Goal: Transaction & Acquisition: Purchase product/service

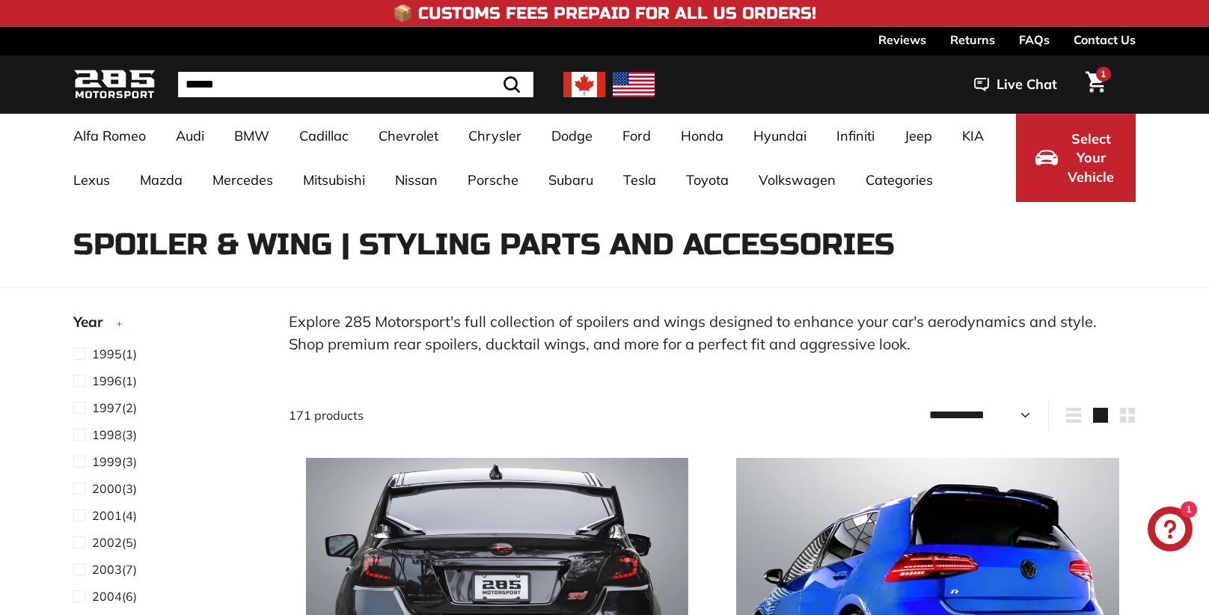
select select "**********"
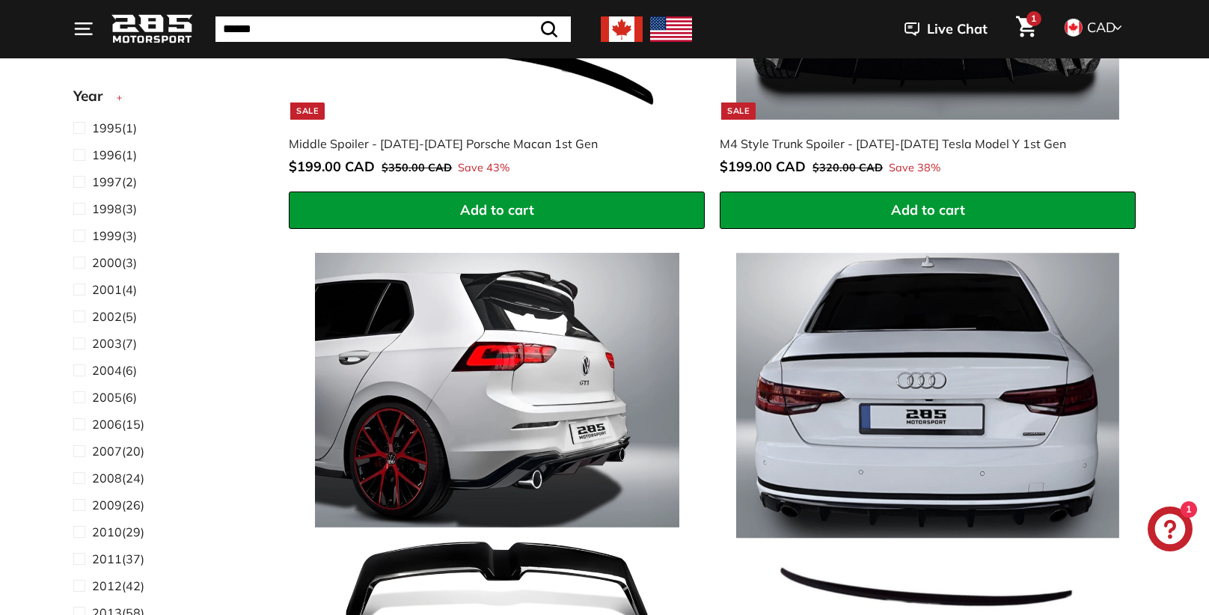
scroll to position [6250, 0]
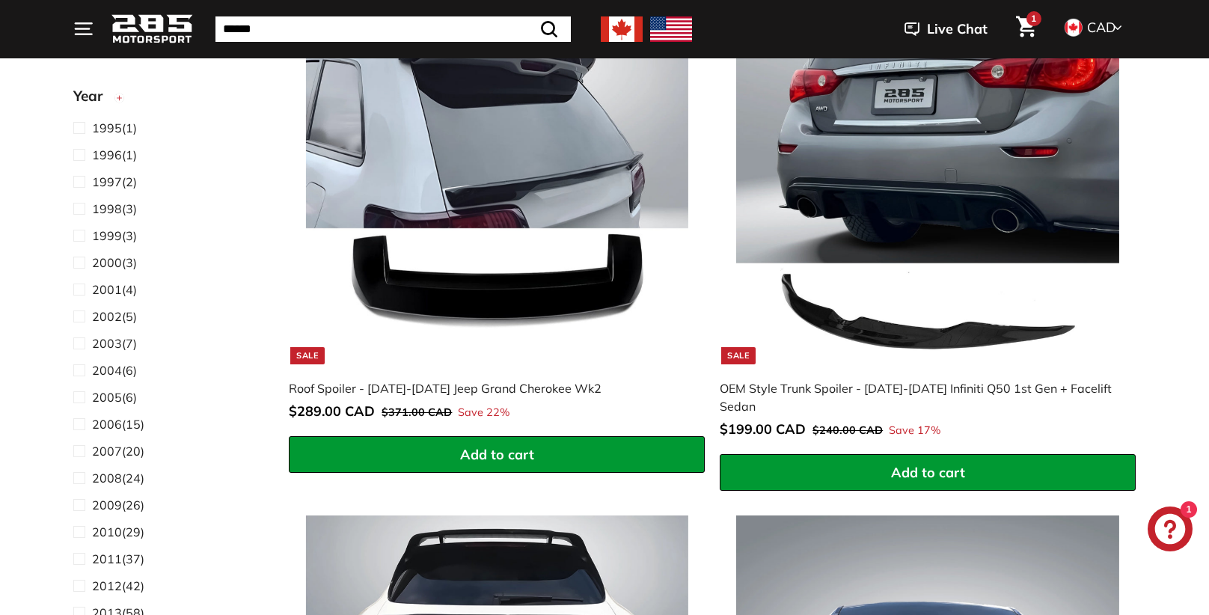
click at [1068, 379] on div "OEM Style Trunk Spoiler - [DATE]-[DATE] Infiniti Q50 1st Gen + Facelift Sedan" at bounding box center [920, 397] width 401 height 36
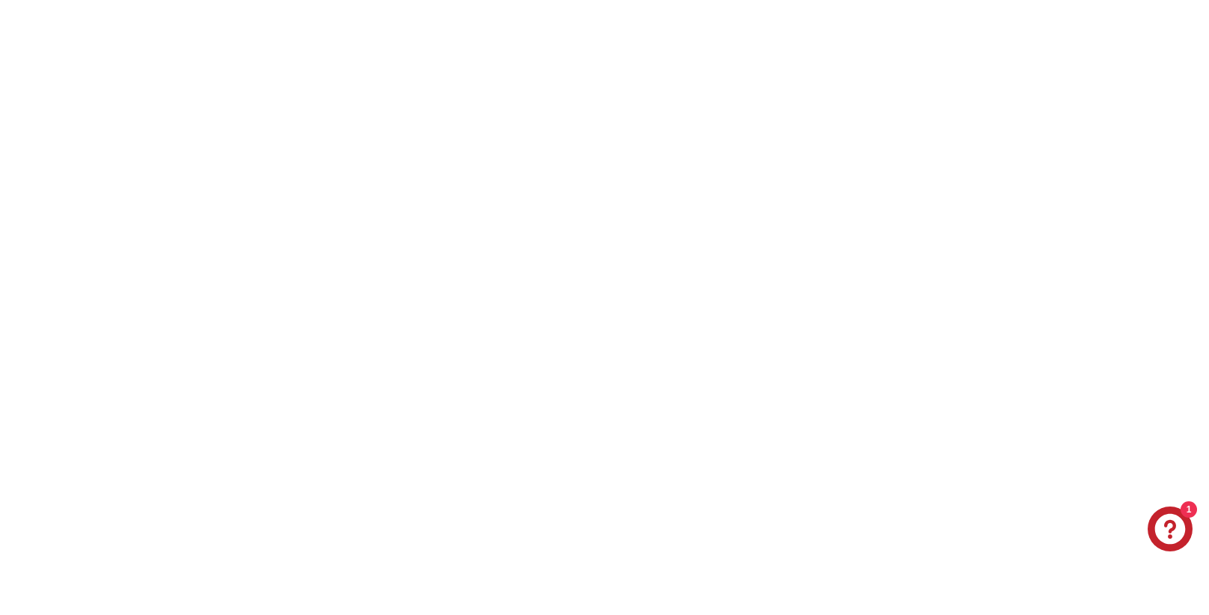
click at [1077, 454] on button "Add to cart" at bounding box center [928, 472] width 416 height 37
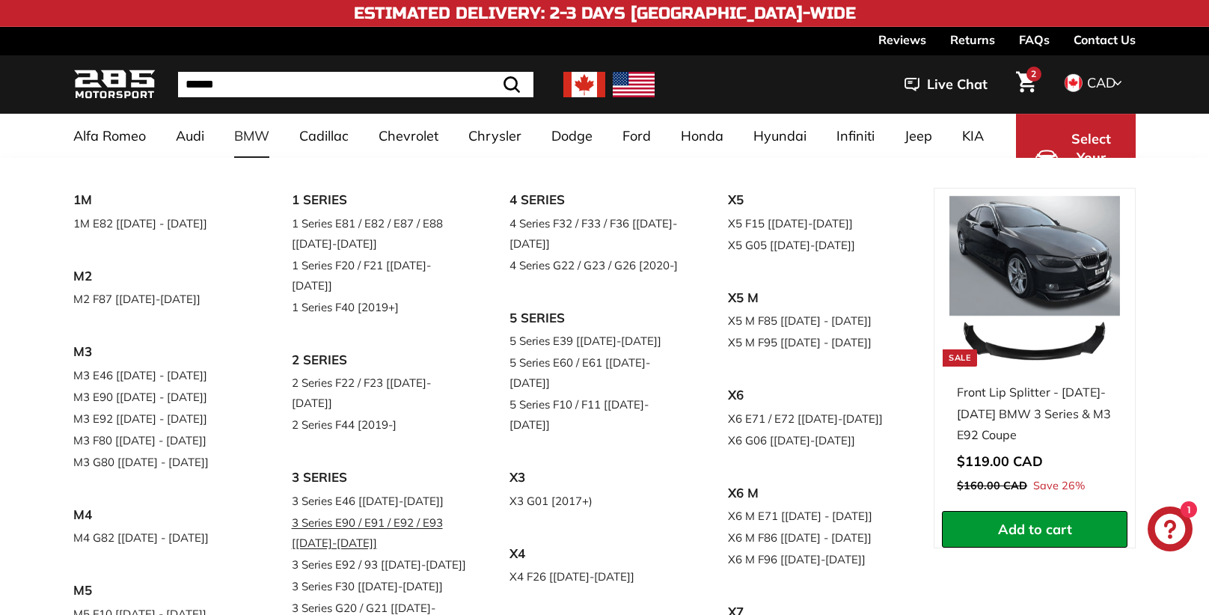
click at [358, 512] on link "3 Series E90 / E91 / E92 / E93 [[DATE]-[DATE]]" at bounding box center [380, 533] width 177 height 42
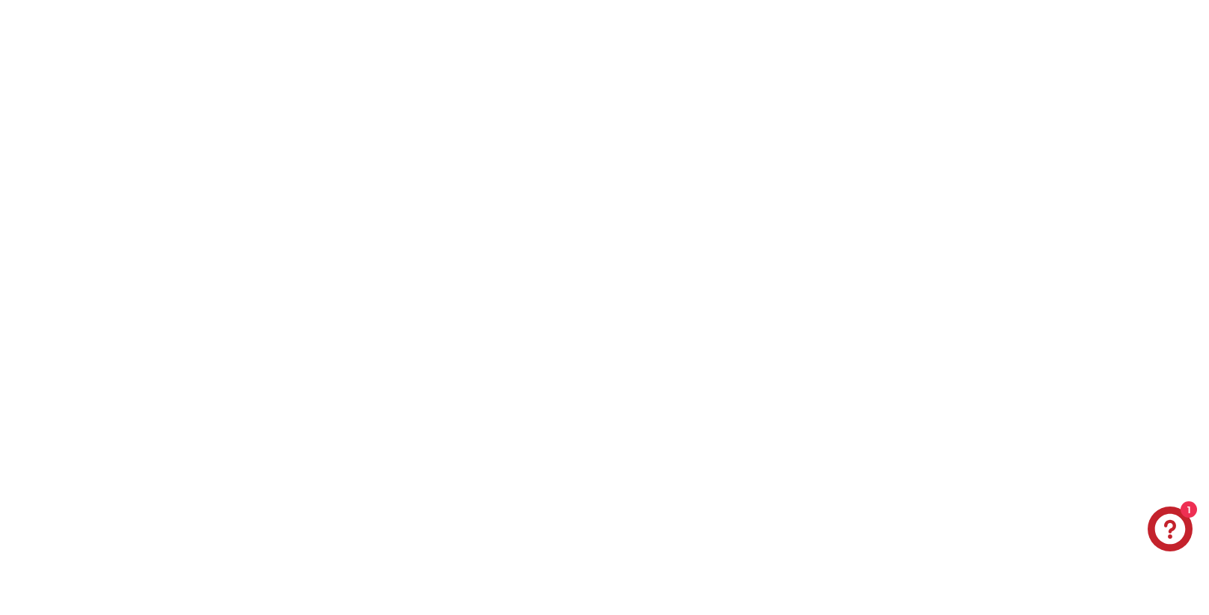
click at [358, 512] on link "3 Series E90 / E91 / E92 / E93 [[DATE]-[DATE]]" at bounding box center [380, 533] width 177 height 42
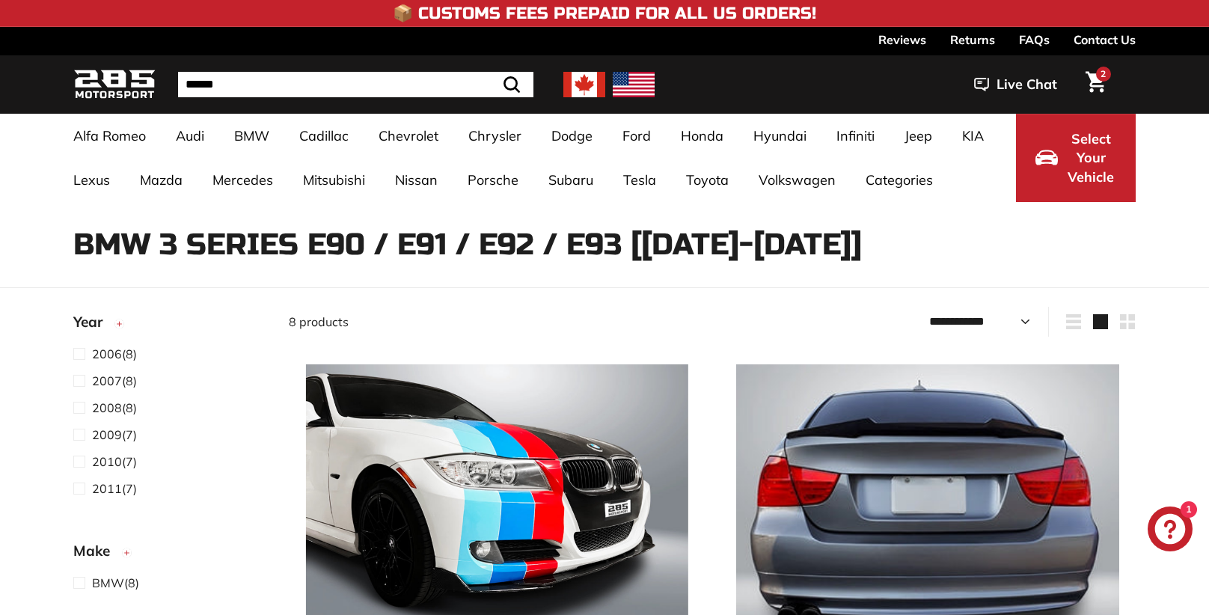
select select "**********"
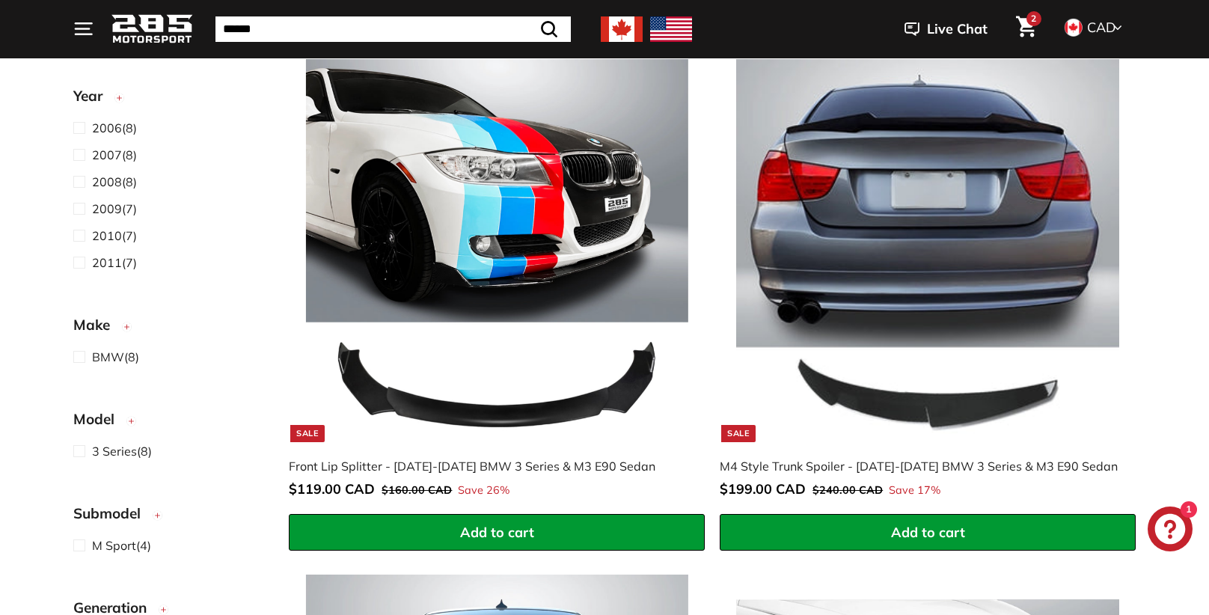
scroll to position [308, 0]
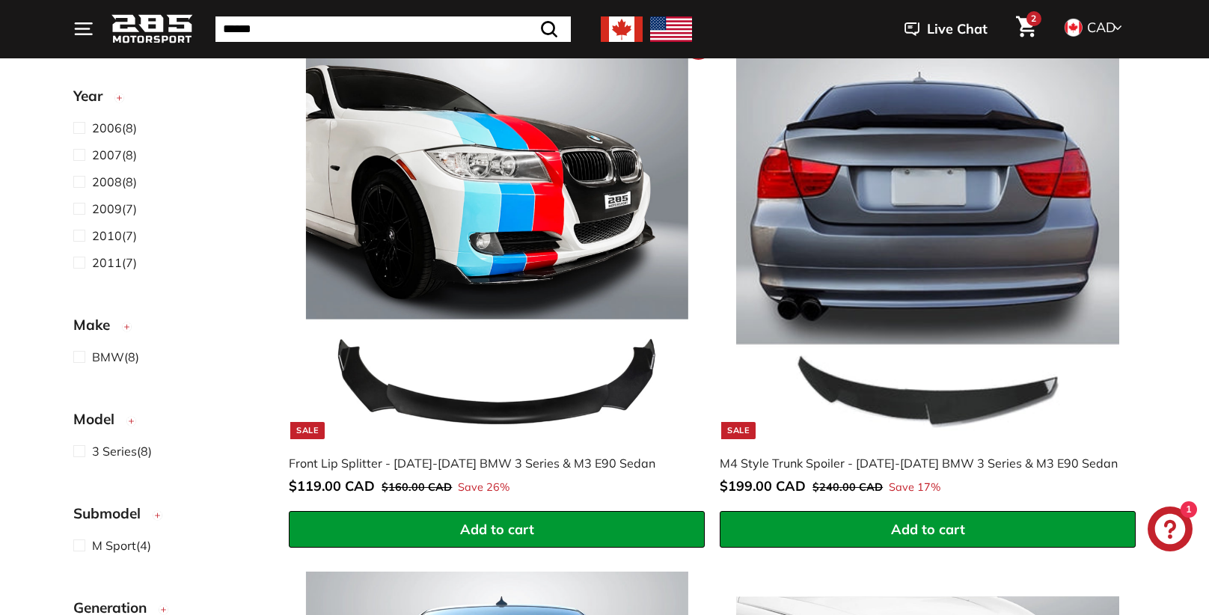
click at [488, 412] on img at bounding box center [497, 247] width 382 height 382
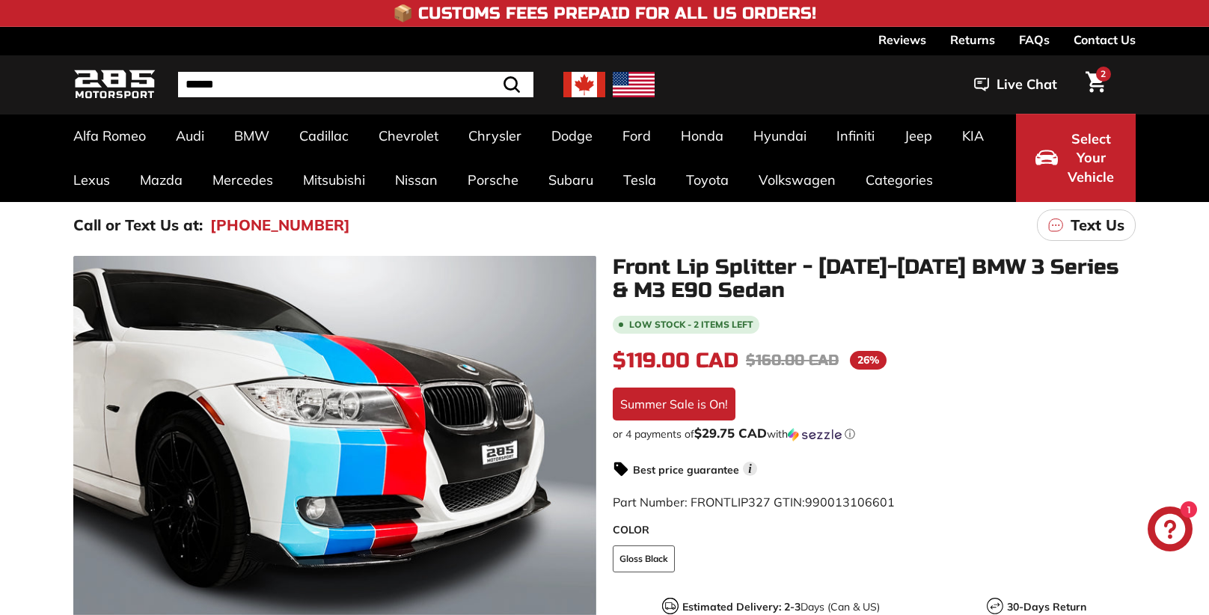
click at [488, 412] on div at bounding box center [334, 517] width 523 height 523
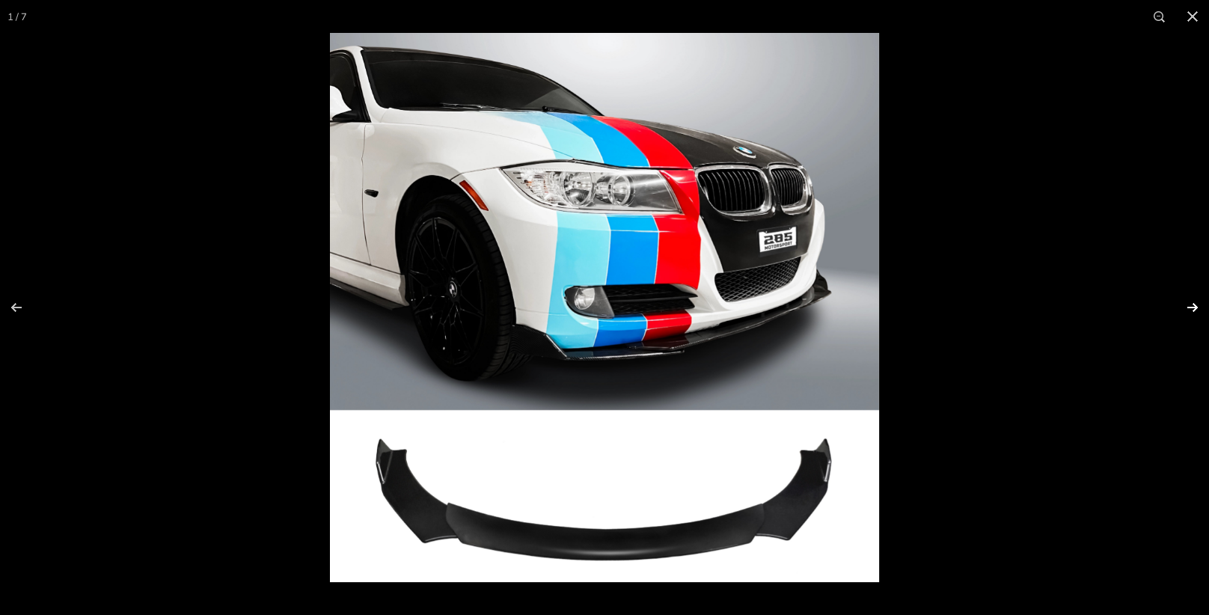
click at [1193, 308] on button at bounding box center [1183, 307] width 52 height 75
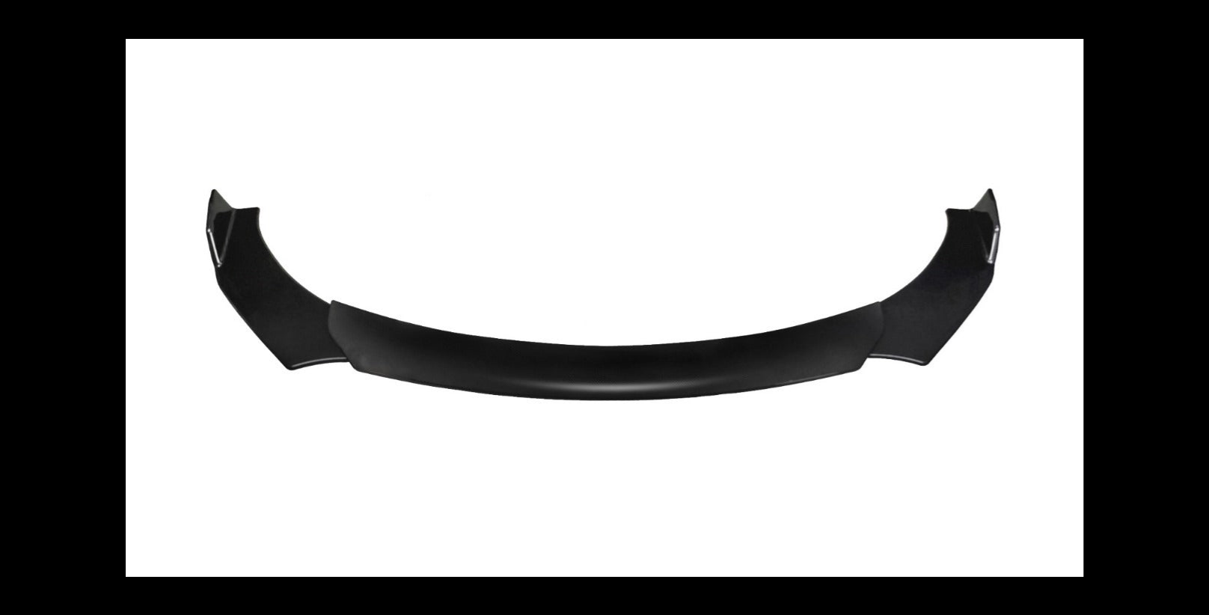
click at [1193, 308] on button at bounding box center [1183, 307] width 52 height 75
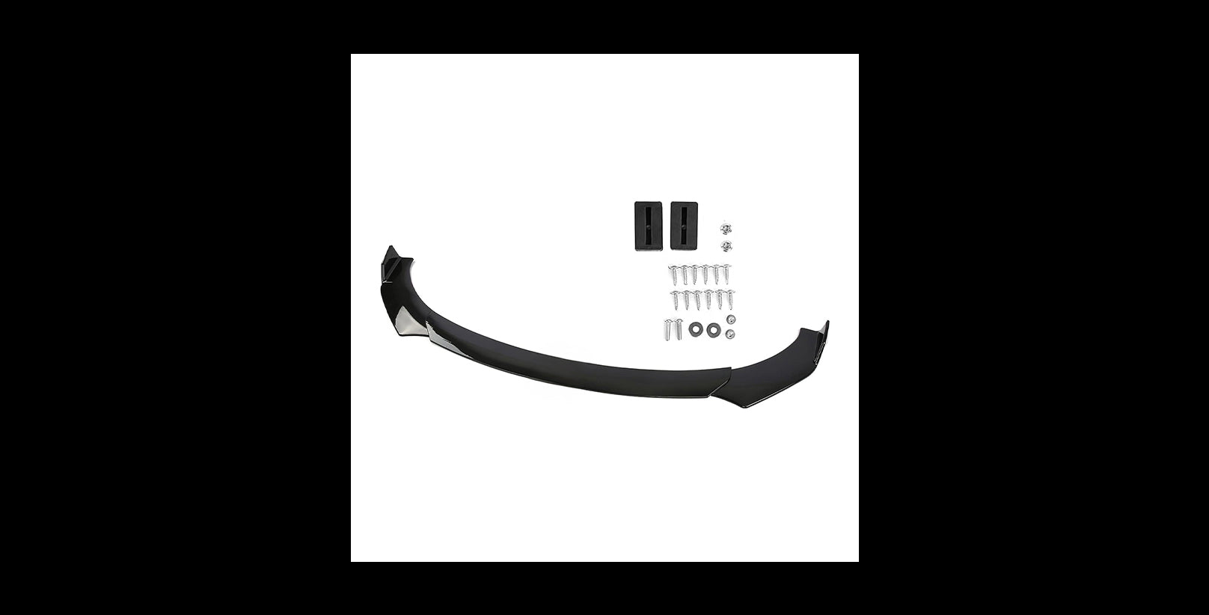
click at [1193, 308] on button at bounding box center [1183, 307] width 52 height 75
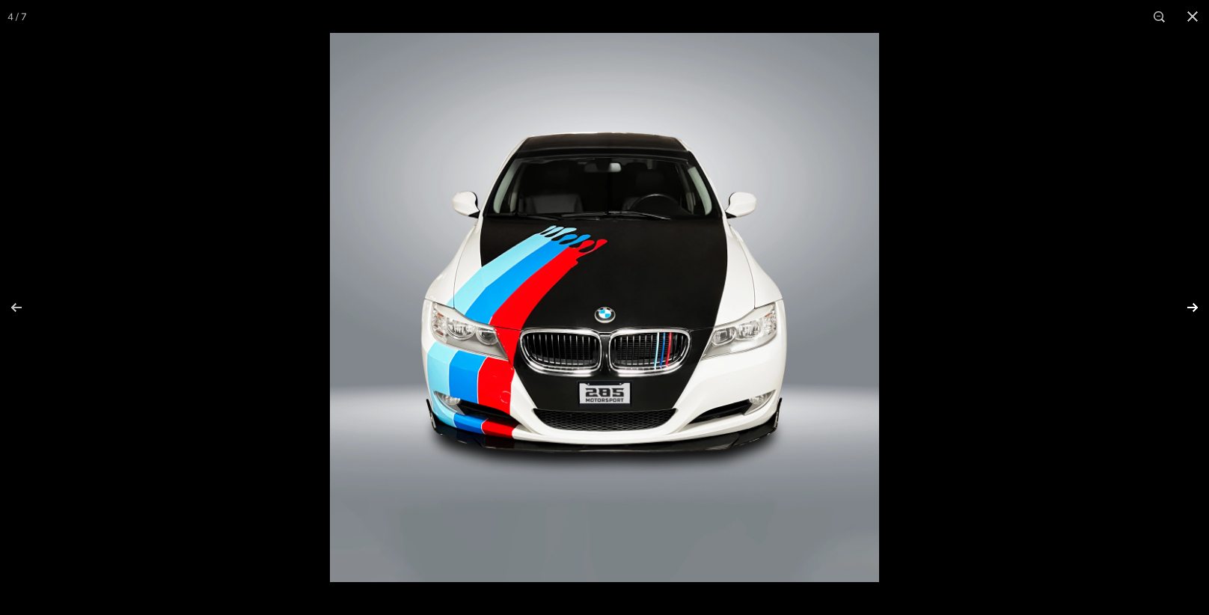
click at [1193, 309] on button at bounding box center [1183, 307] width 52 height 75
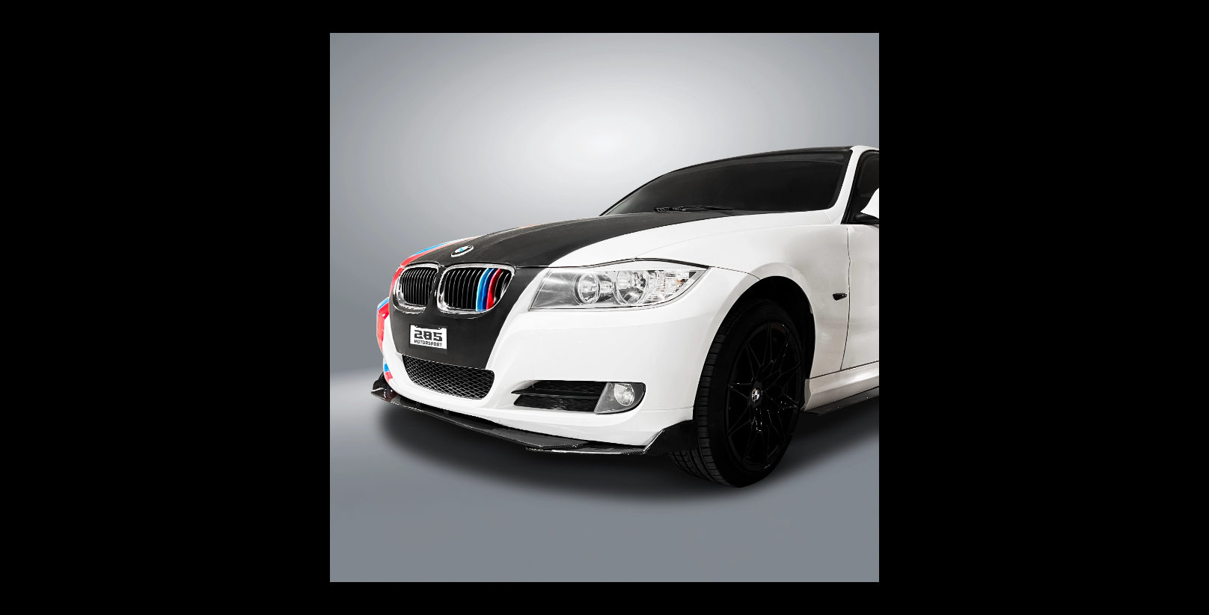
click at [1193, 309] on button at bounding box center [1183, 307] width 52 height 75
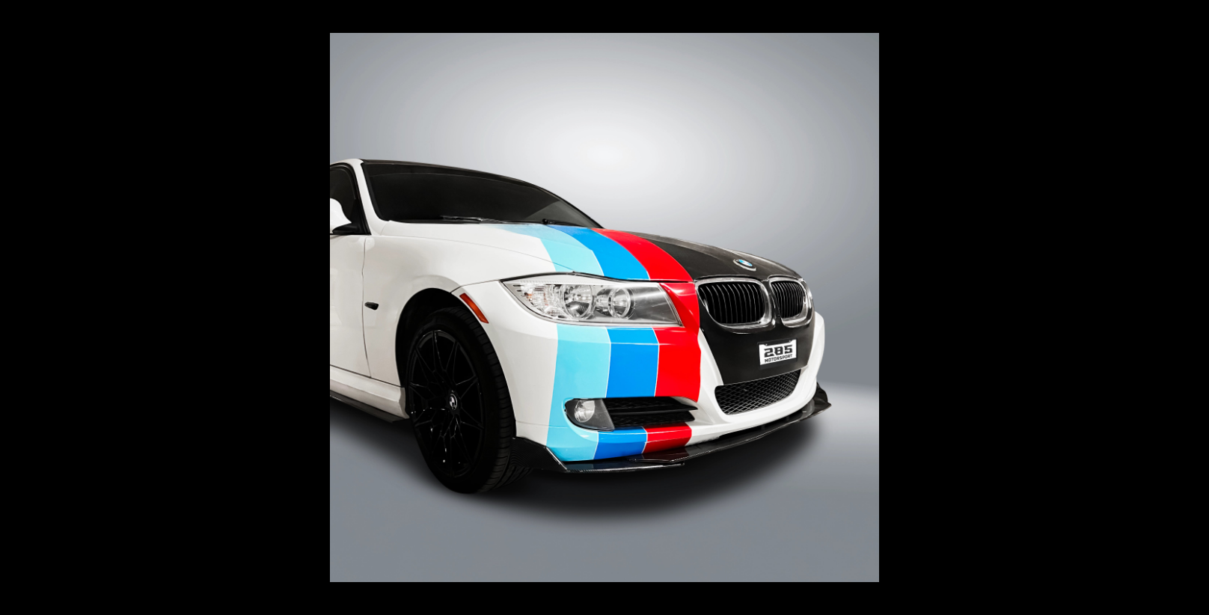
scroll to position [0, 78]
click at [1191, 310] on button at bounding box center [1183, 307] width 52 height 75
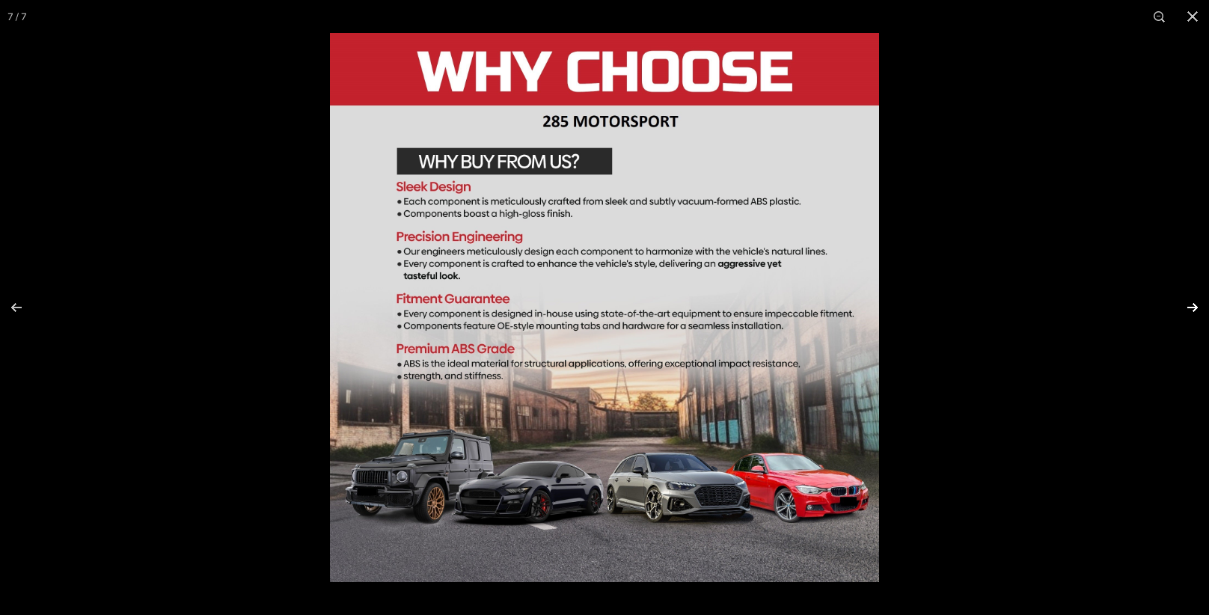
click at [1189, 310] on button at bounding box center [1183, 307] width 52 height 75
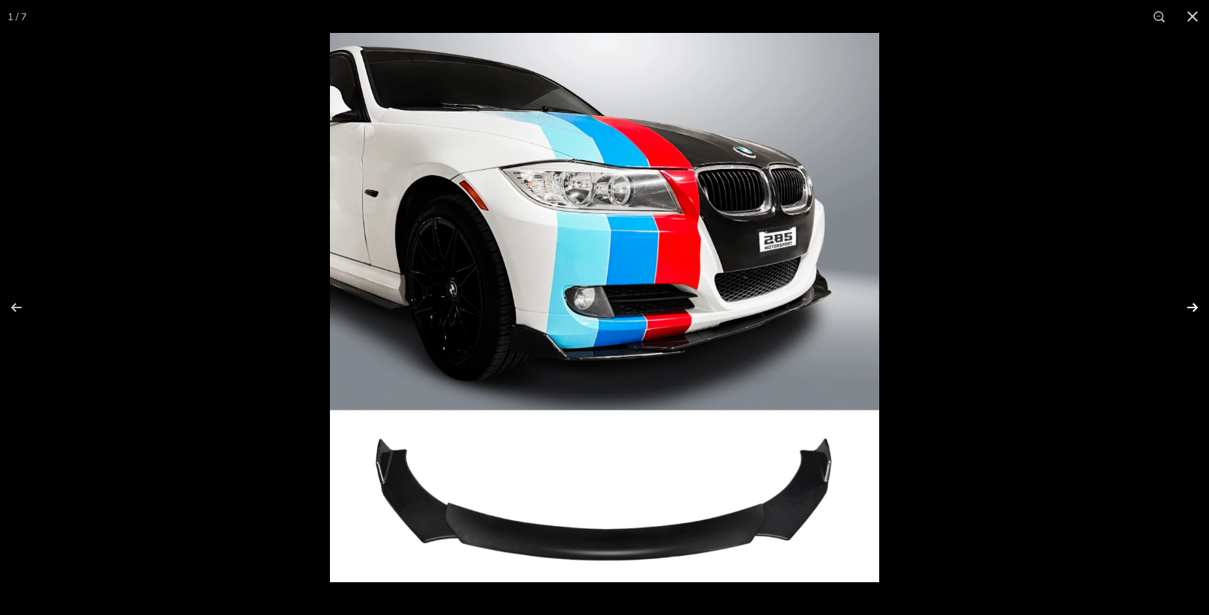
scroll to position [0, 0]
click at [1189, 310] on button at bounding box center [1183, 307] width 52 height 75
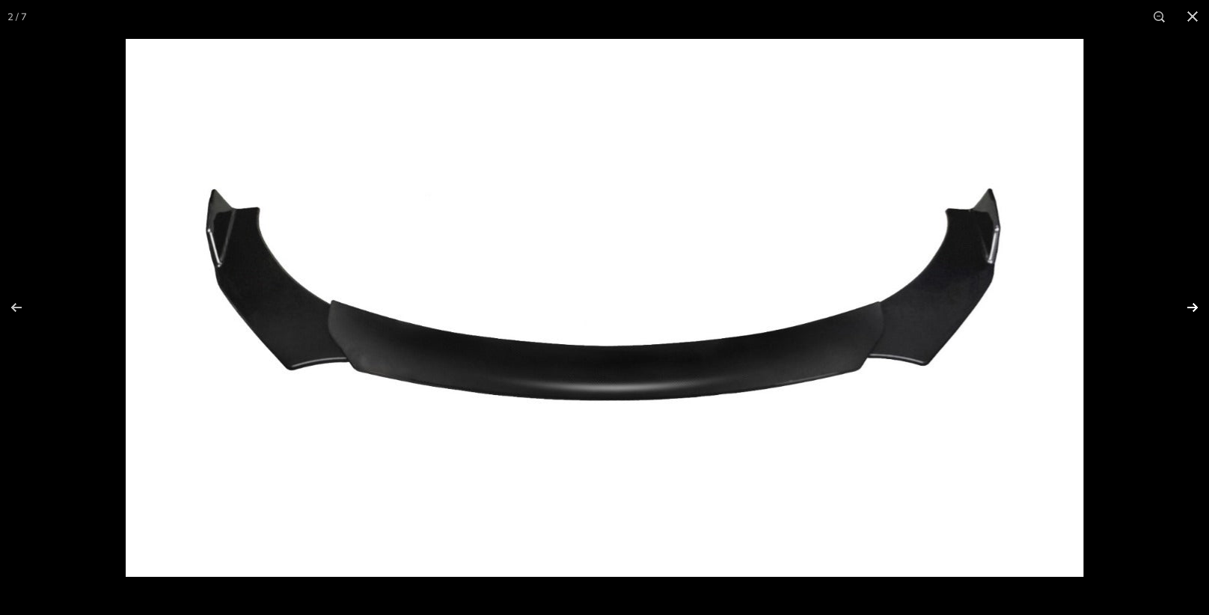
click at [1189, 310] on button at bounding box center [1183, 307] width 52 height 75
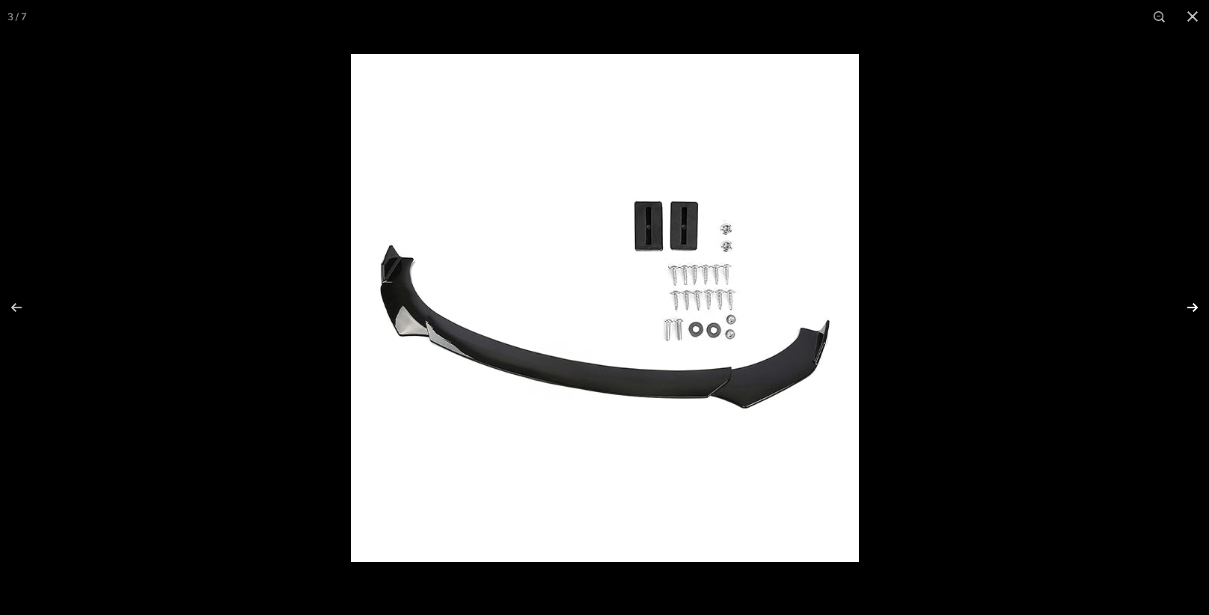
click at [1189, 310] on button at bounding box center [1183, 307] width 52 height 75
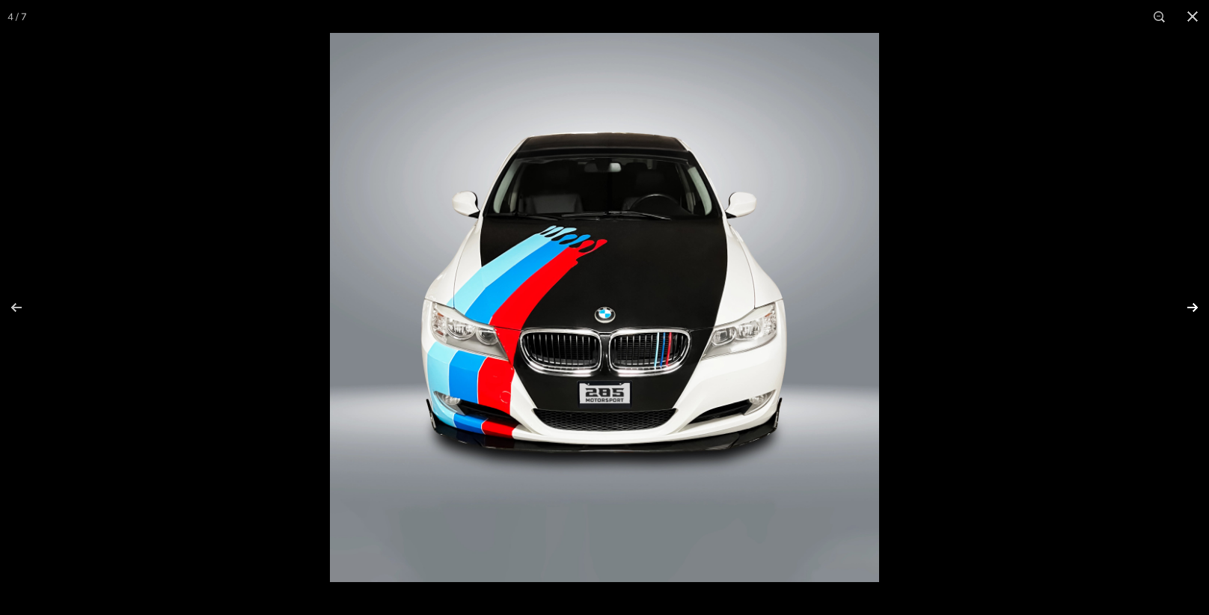
click at [1189, 310] on button at bounding box center [1183, 307] width 52 height 75
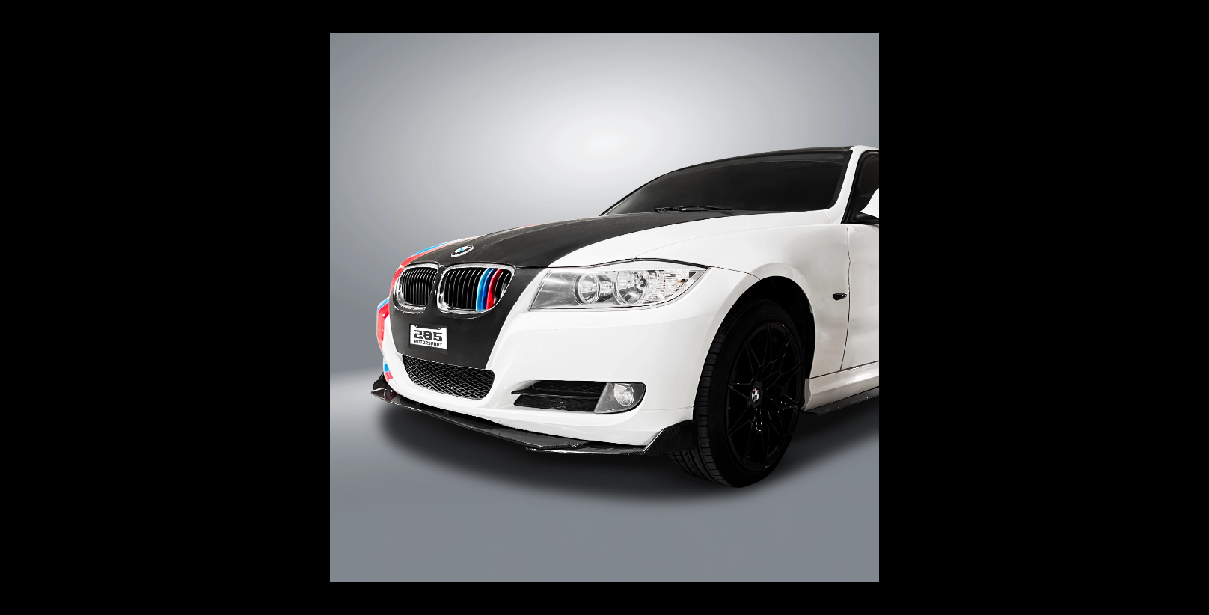
click at [1189, 310] on button at bounding box center [1183, 307] width 52 height 75
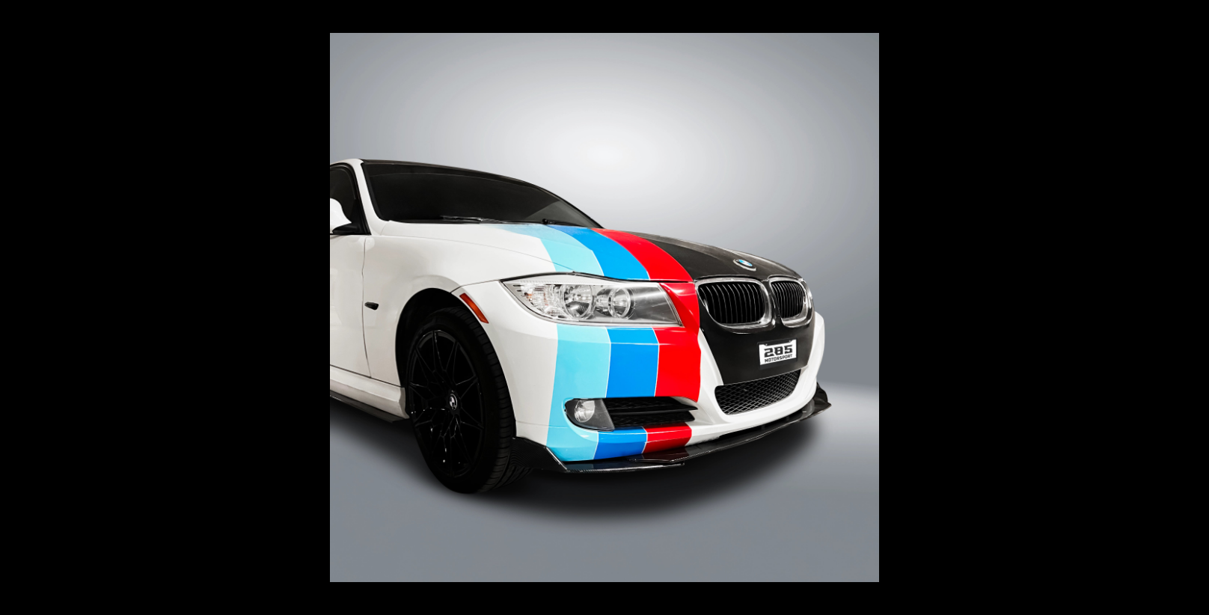
scroll to position [0, 78]
click at [1189, 310] on button at bounding box center [1183, 307] width 52 height 75
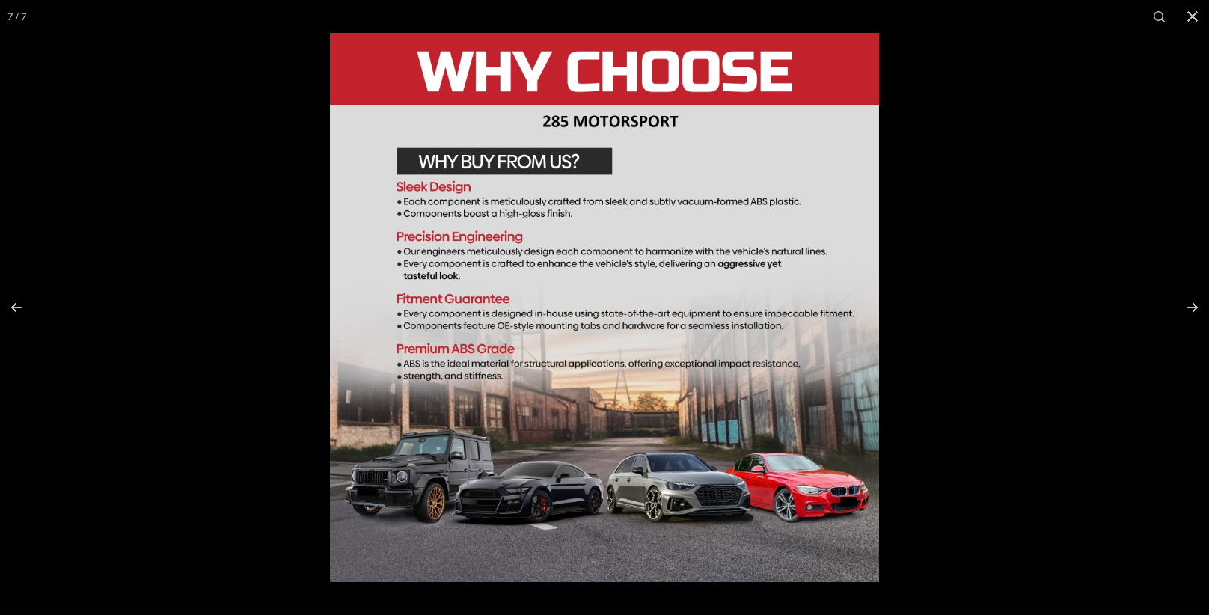
click at [452, 190] on img at bounding box center [604, 307] width 549 height 549
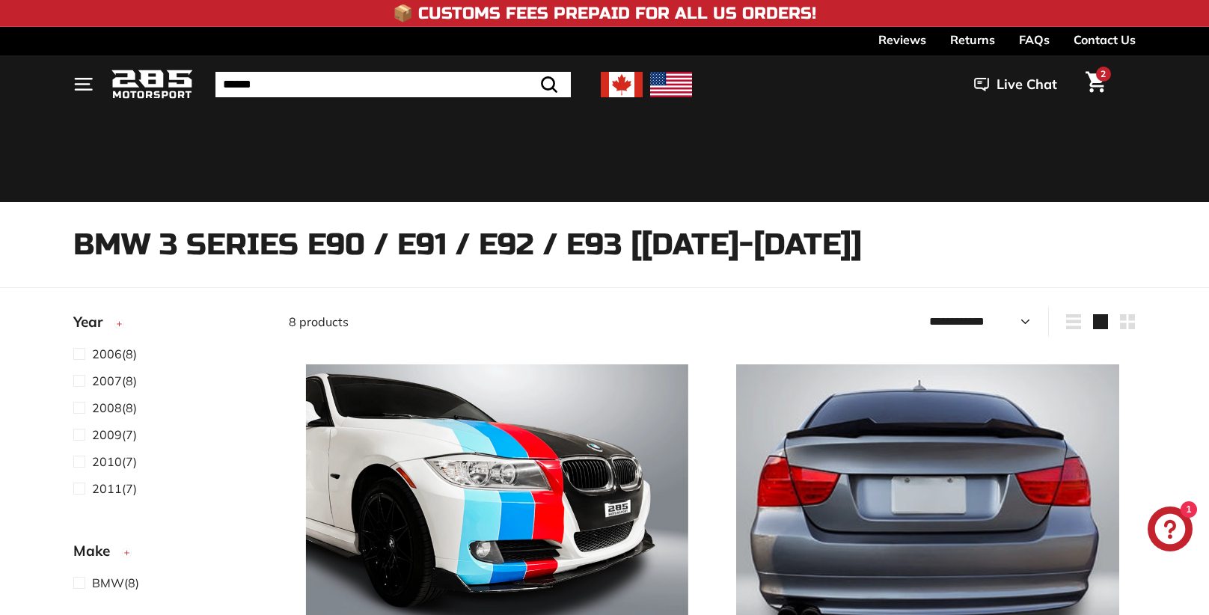
select select "**********"
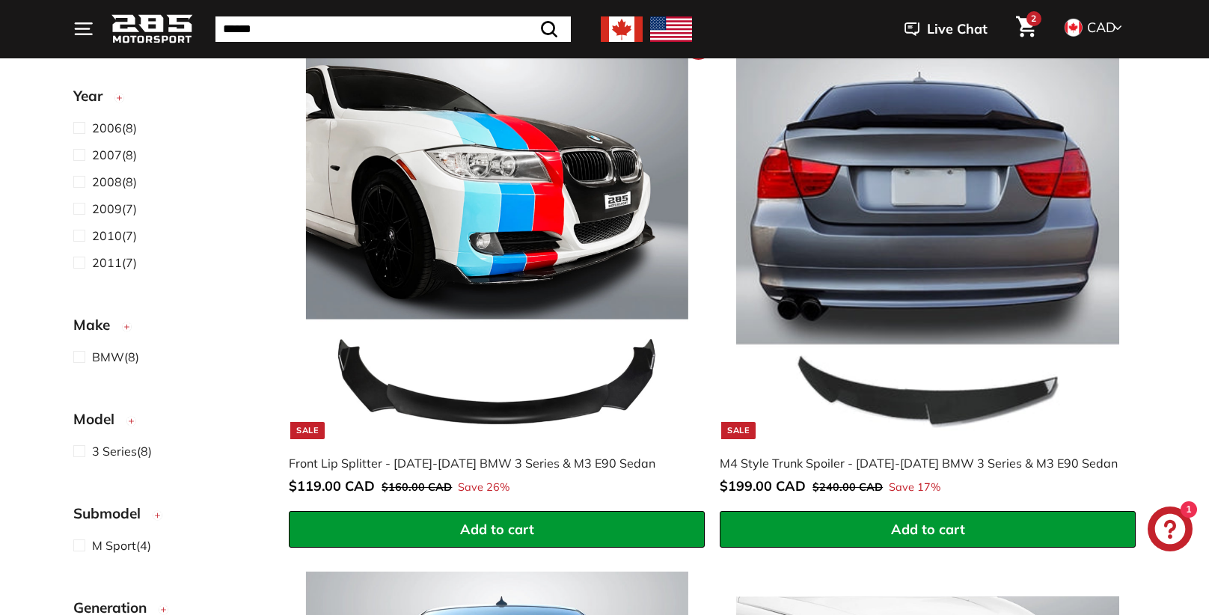
click at [553, 403] on img at bounding box center [497, 247] width 382 height 382
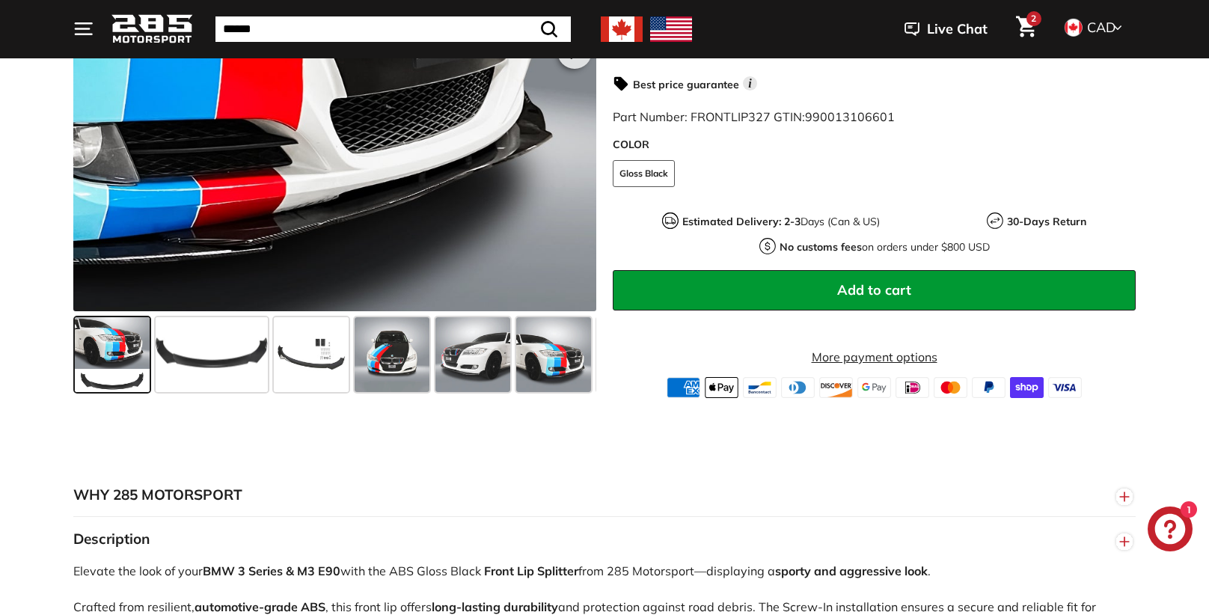
scroll to position [471, 0]
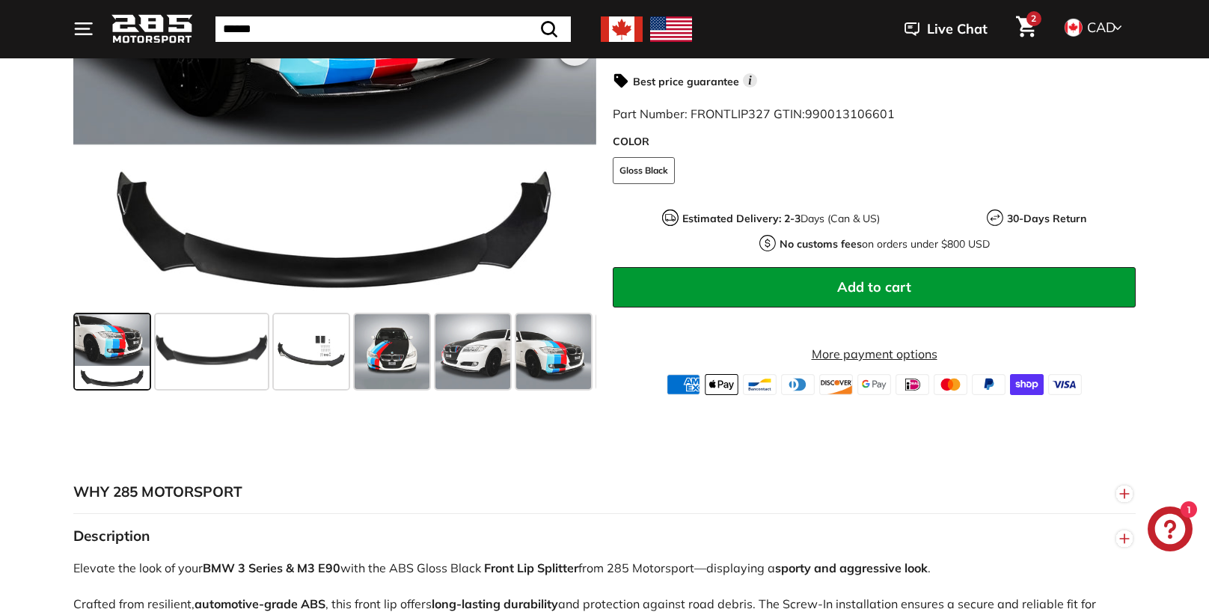
click at [242, 356] on span at bounding box center [212, 351] width 112 height 75
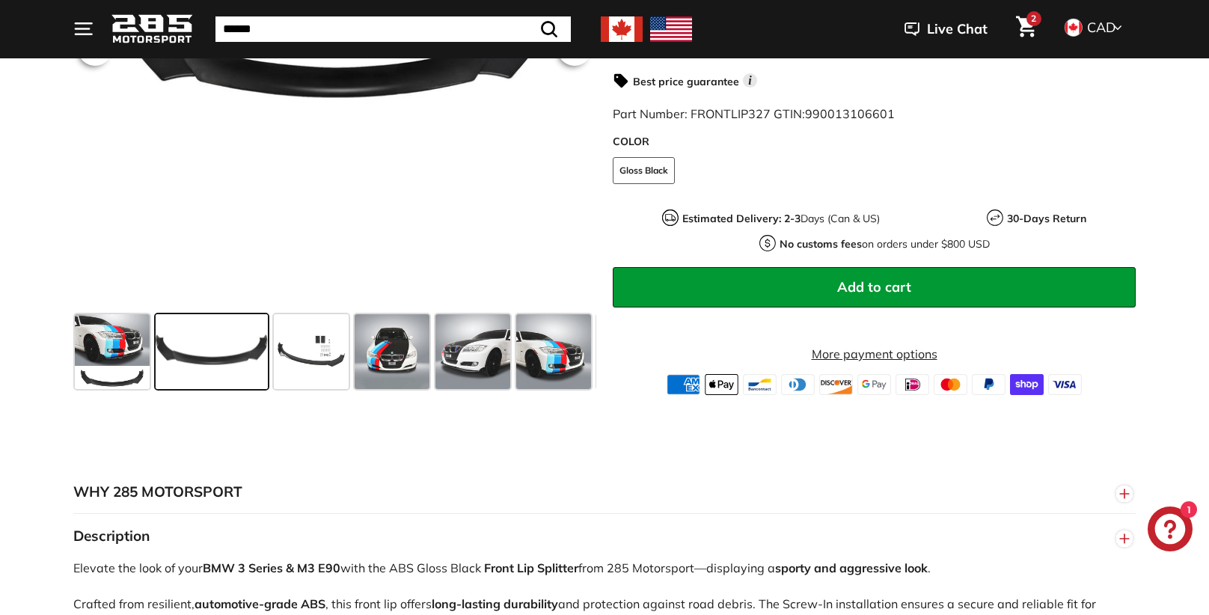
click at [314, 354] on span at bounding box center [311, 351] width 75 height 75
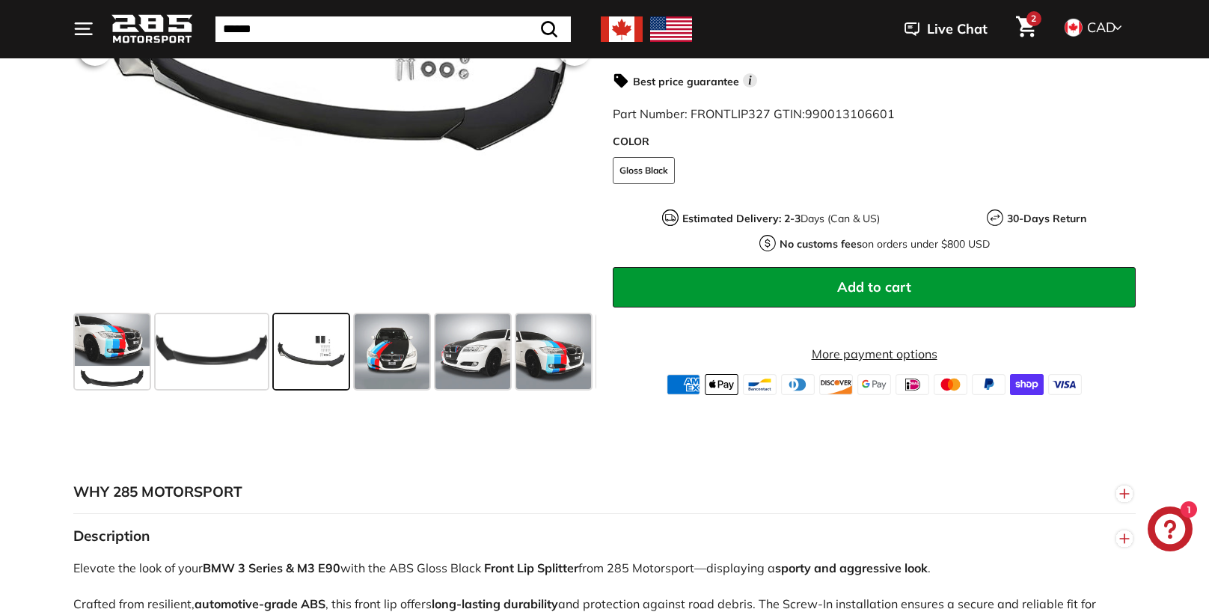
click at [403, 364] on span at bounding box center [392, 351] width 75 height 75
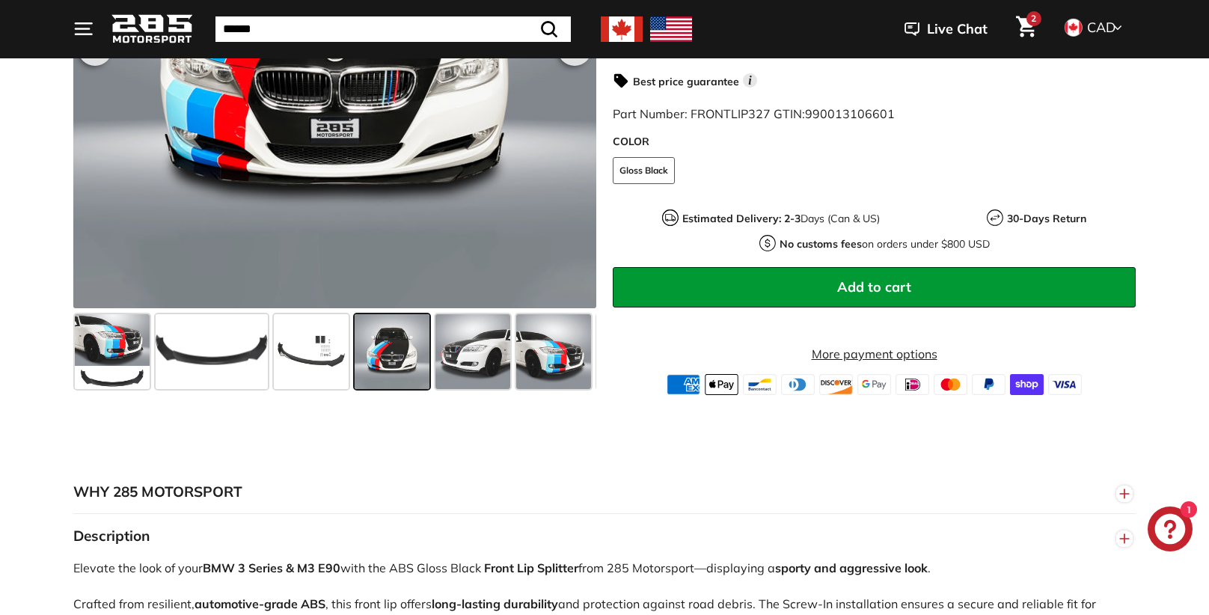
click at [403, 364] on span at bounding box center [392, 351] width 75 height 75
click at [462, 367] on span at bounding box center [473, 351] width 75 height 75
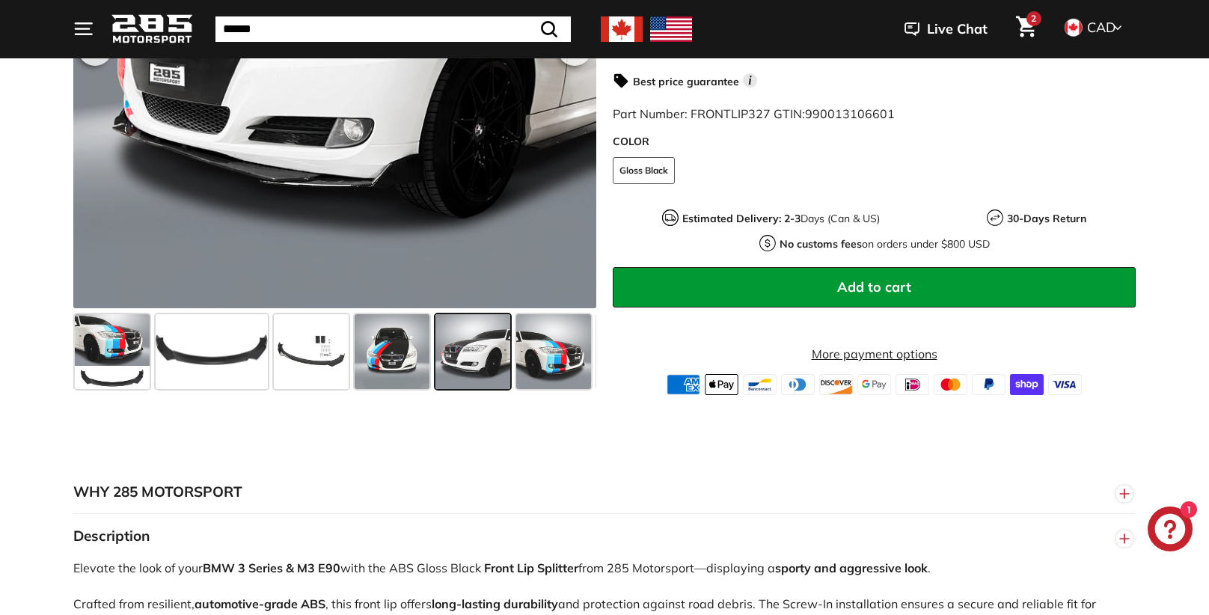
click at [130, 363] on span at bounding box center [112, 351] width 75 height 75
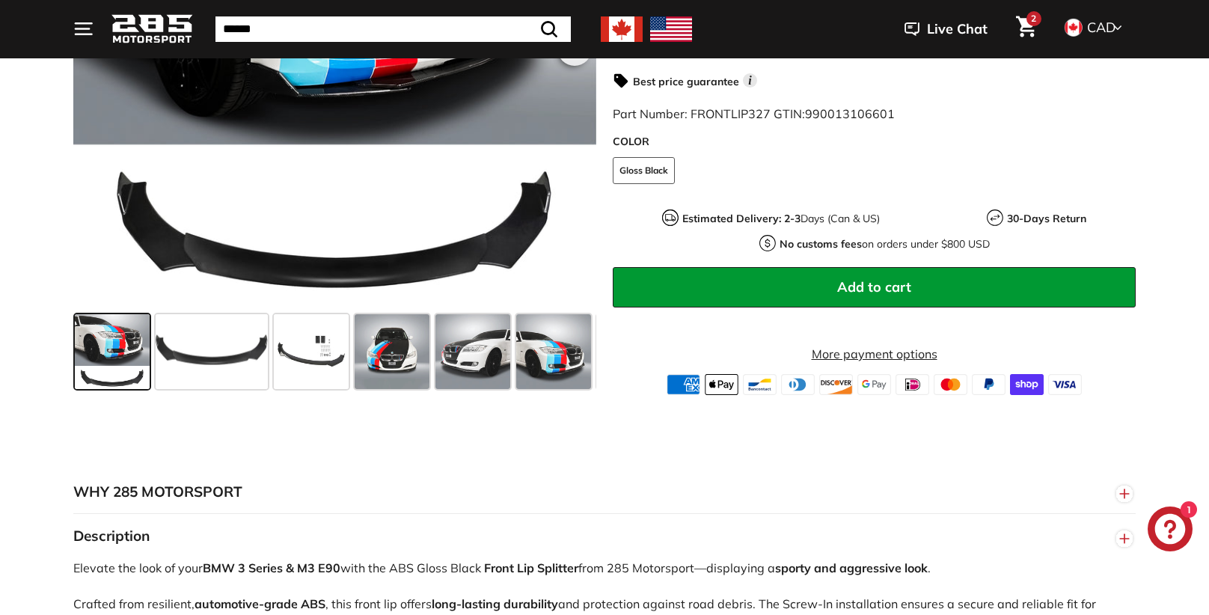
click at [130, 363] on span at bounding box center [112, 351] width 75 height 75
click at [201, 360] on span at bounding box center [212, 351] width 112 height 75
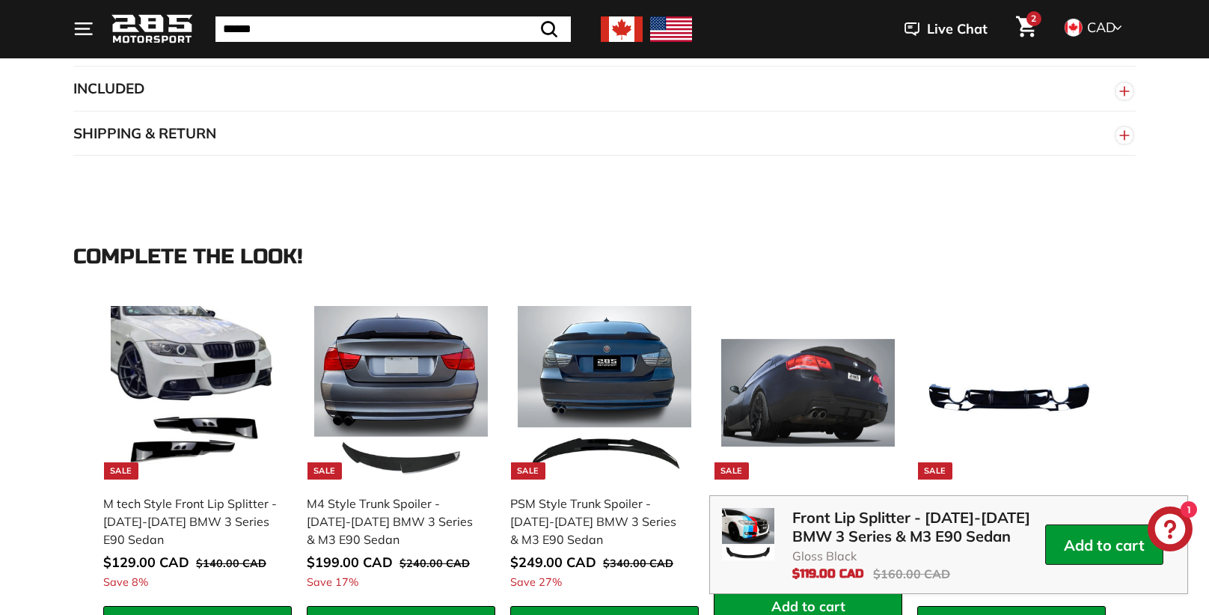
scroll to position [1239, 0]
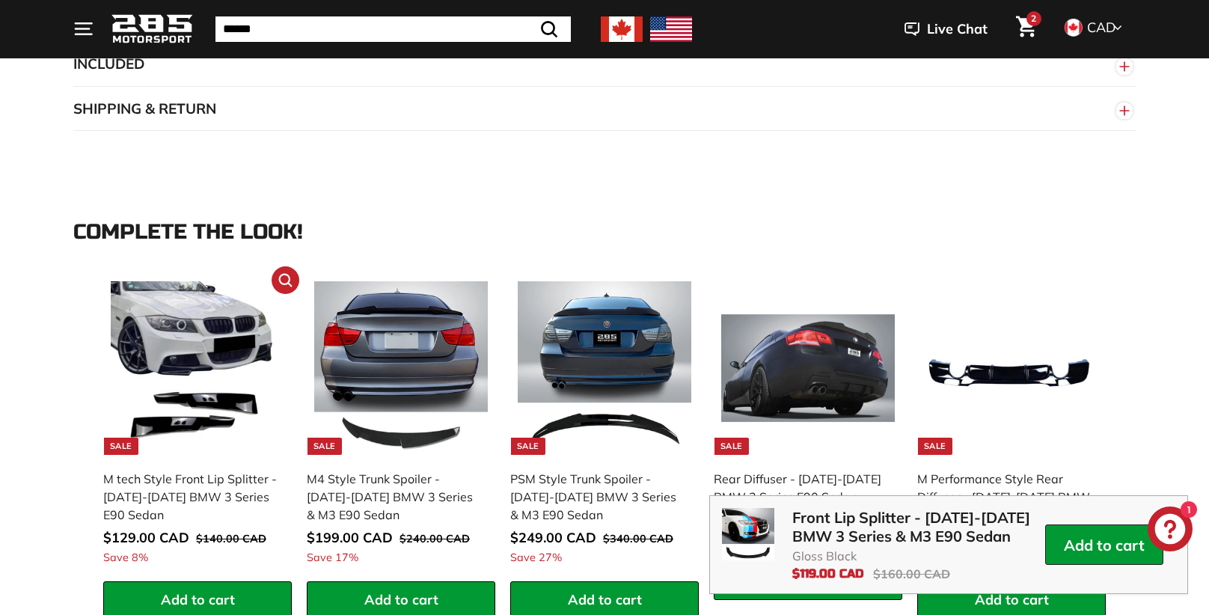
click at [194, 360] on img at bounding box center [198, 368] width 174 height 174
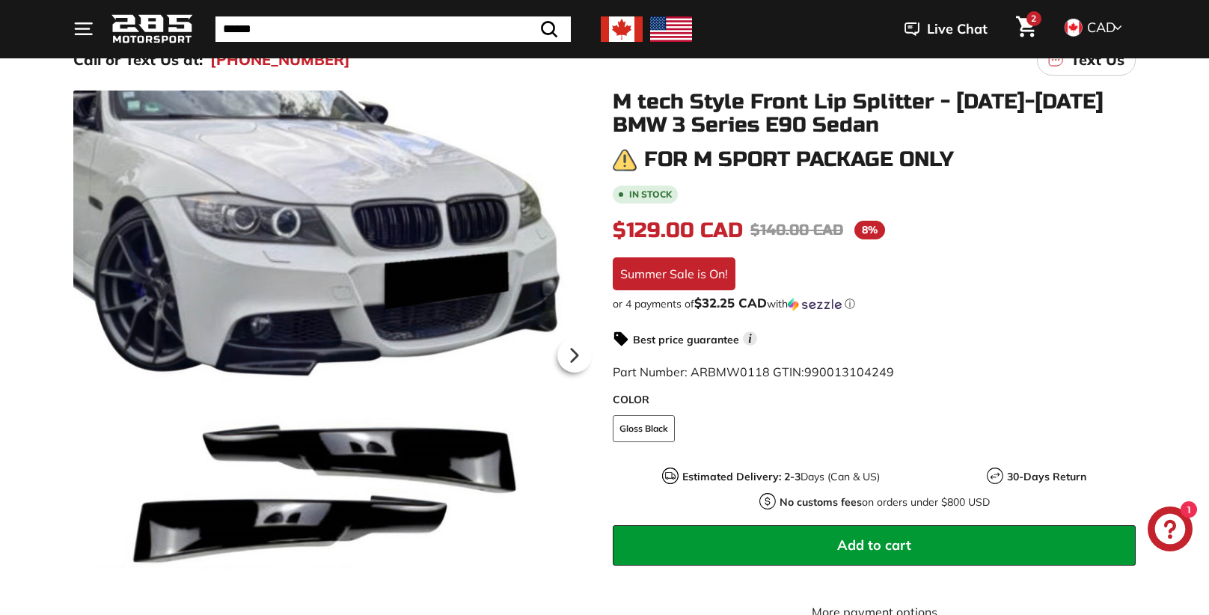
scroll to position [155, 0]
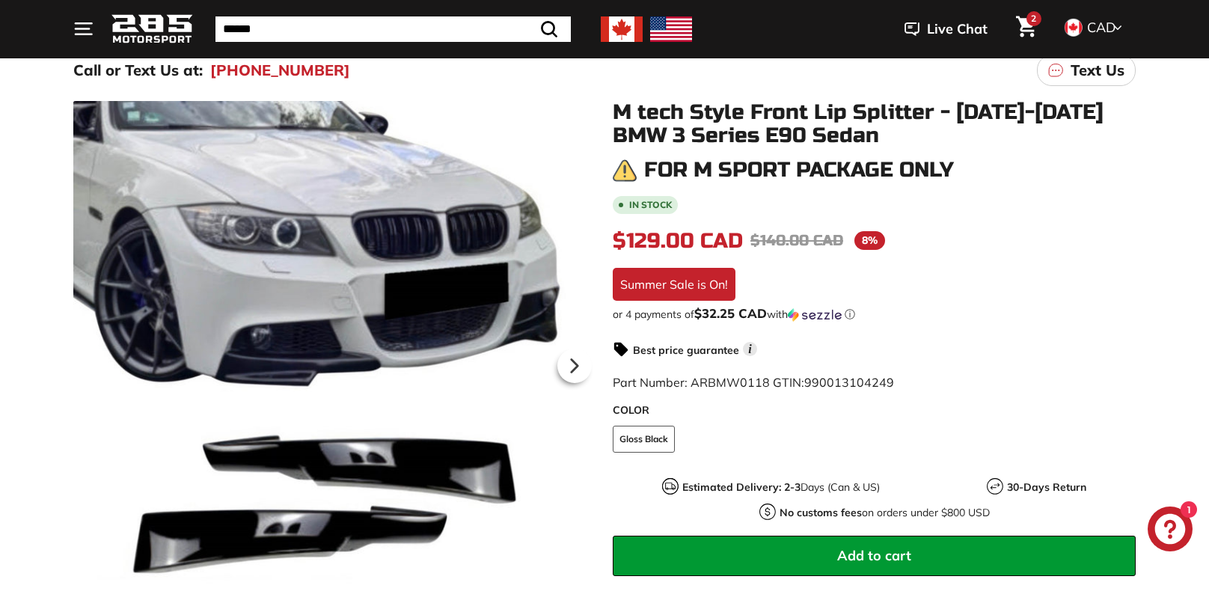
click at [967, 559] on button "Add to cart" at bounding box center [874, 556] width 523 height 40
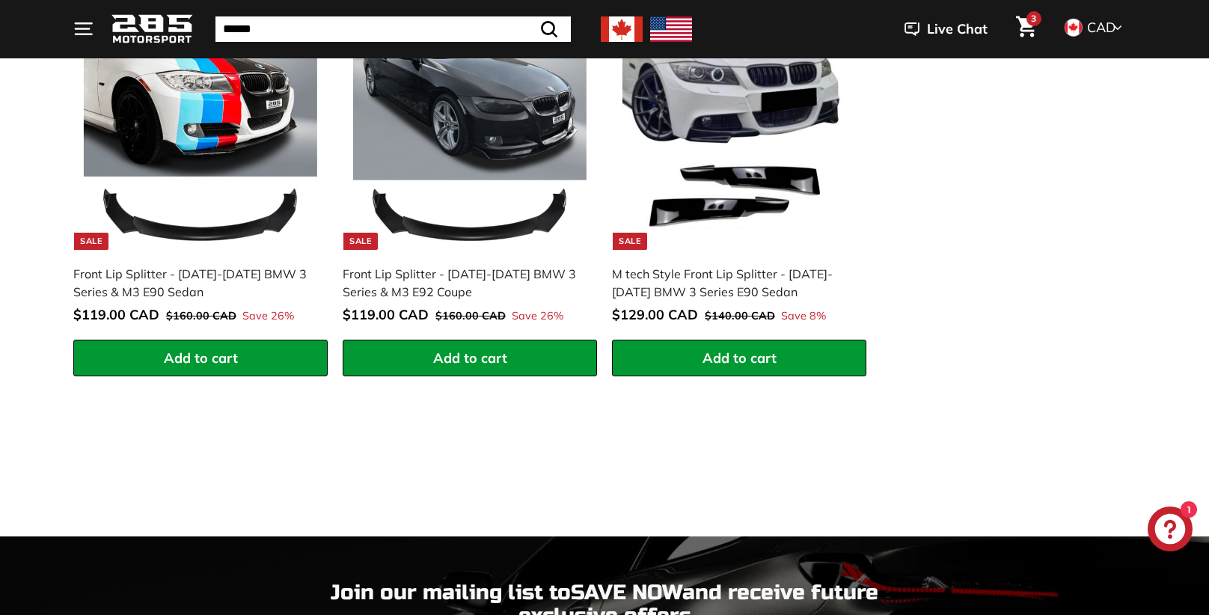
scroll to position [839, 0]
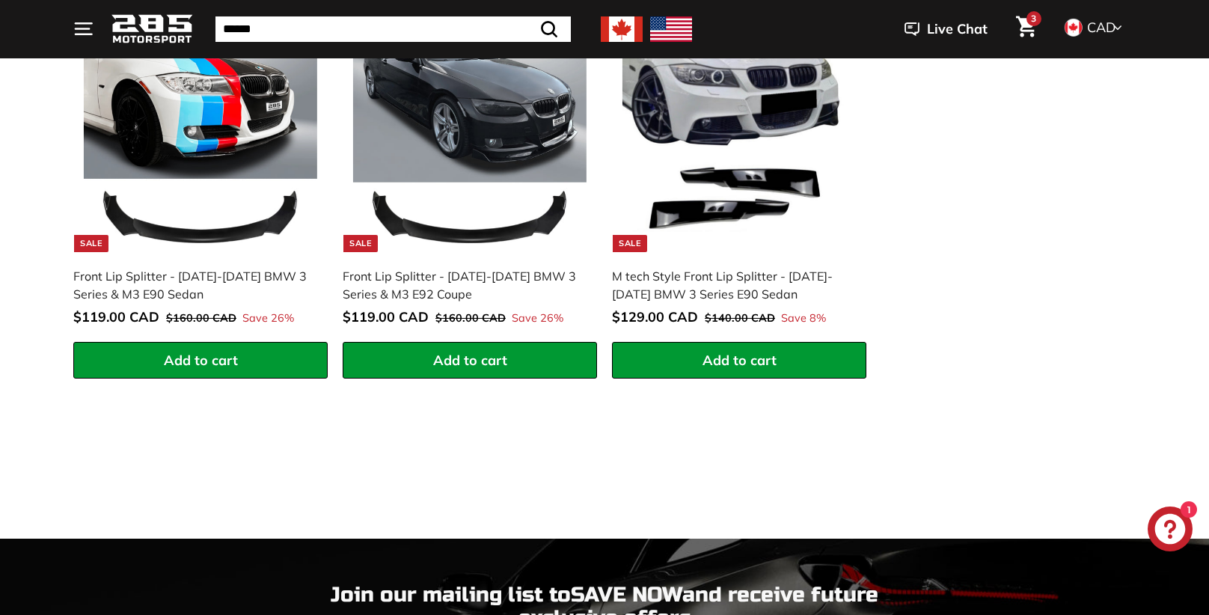
click at [450, 247] on img at bounding box center [470, 135] width 234 height 234
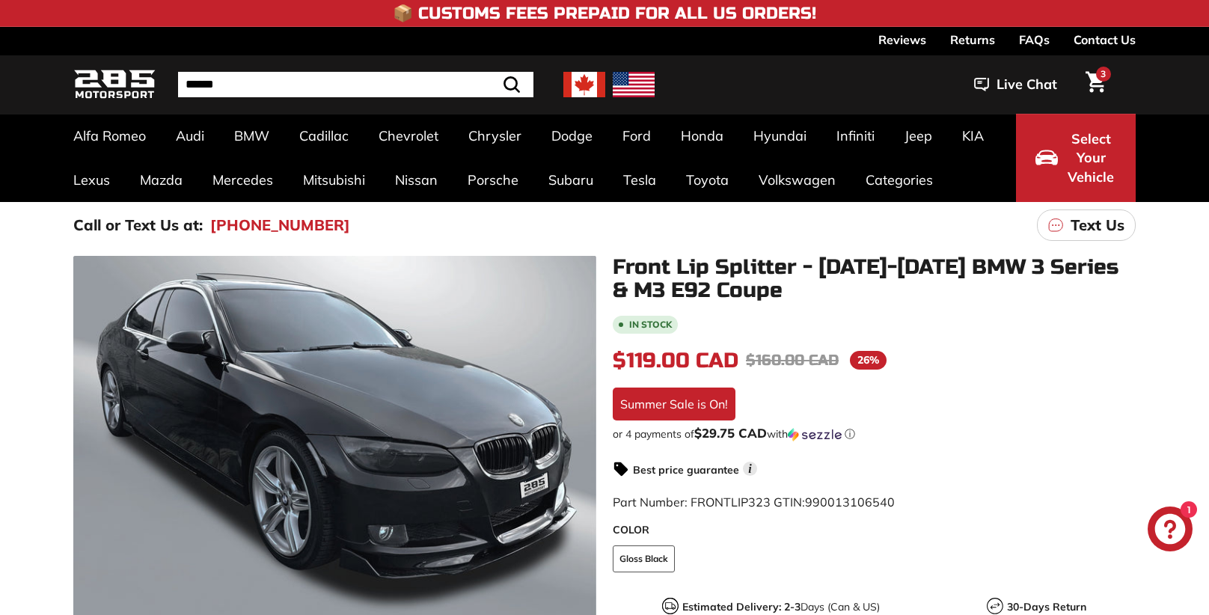
click at [449, 245] on div "Call or Text Us at: [PHONE_NUMBER] Text Us" at bounding box center [604, 225] width 1123 height 46
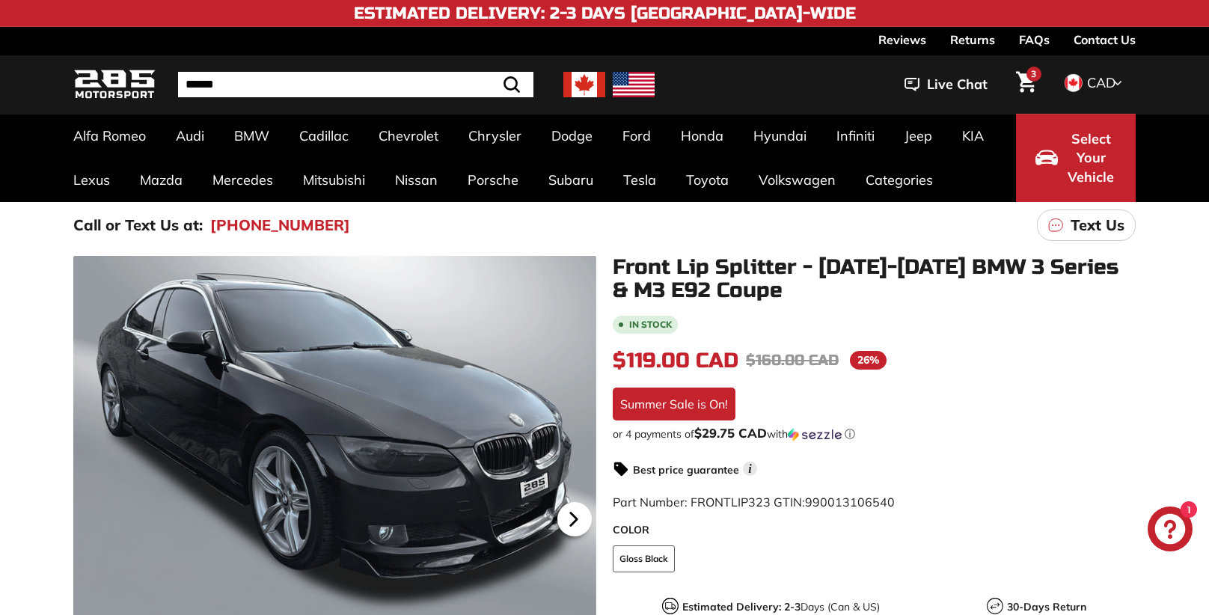
click at [570, 519] on icon at bounding box center [574, 519] width 34 height 34
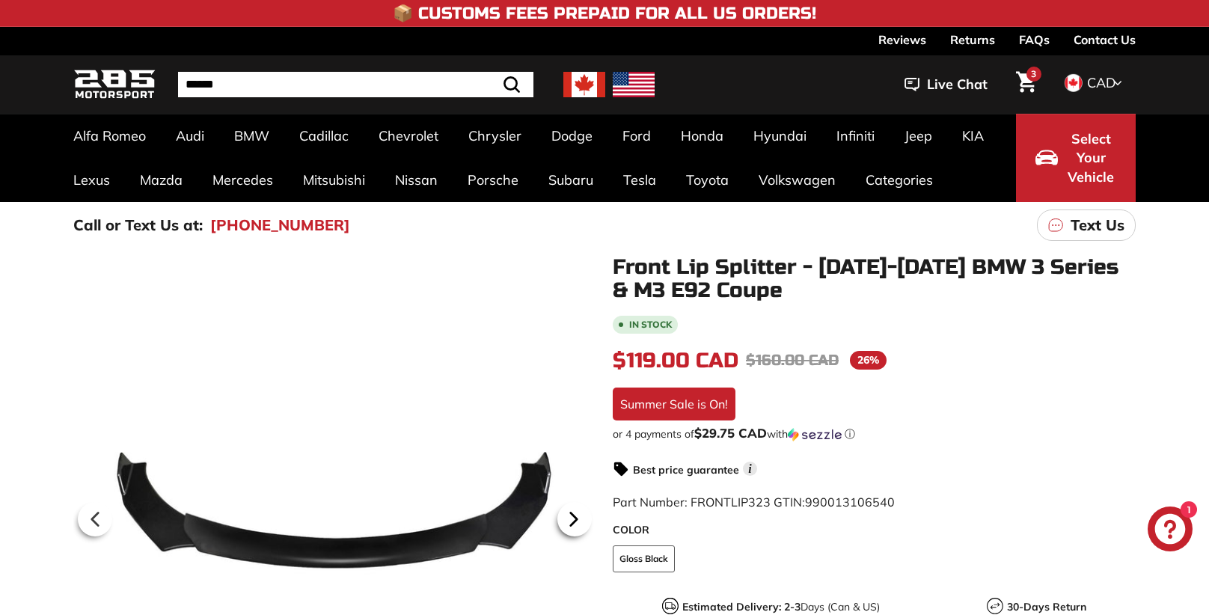
click at [571, 519] on icon at bounding box center [574, 519] width 6 height 13
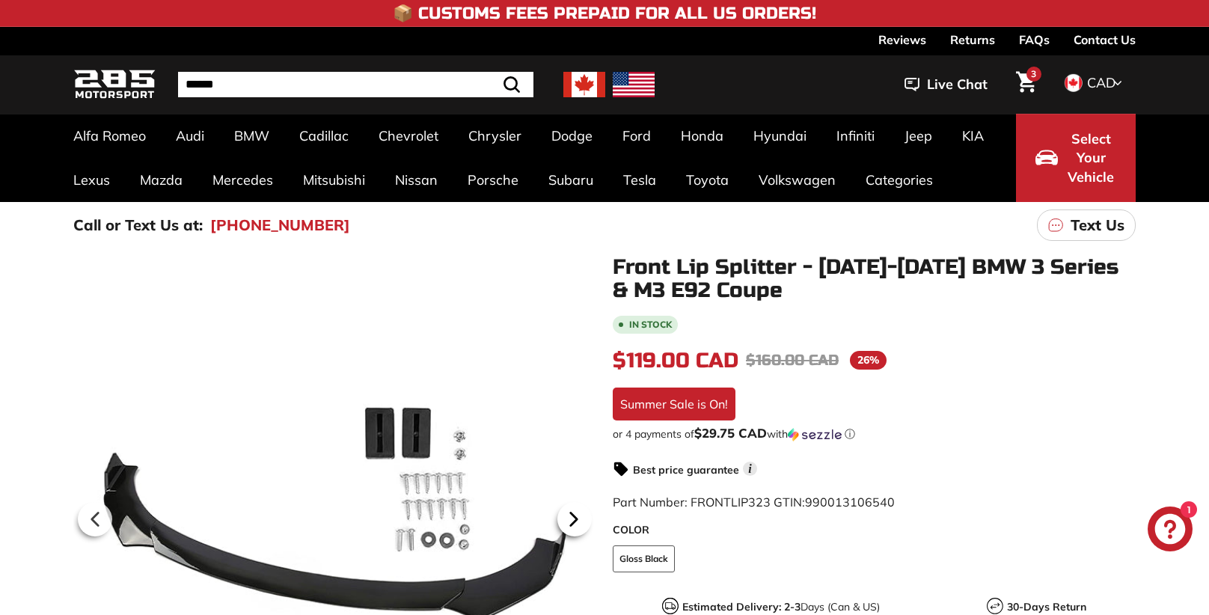
click at [571, 519] on icon at bounding box center [574, 519] width 6 height 13
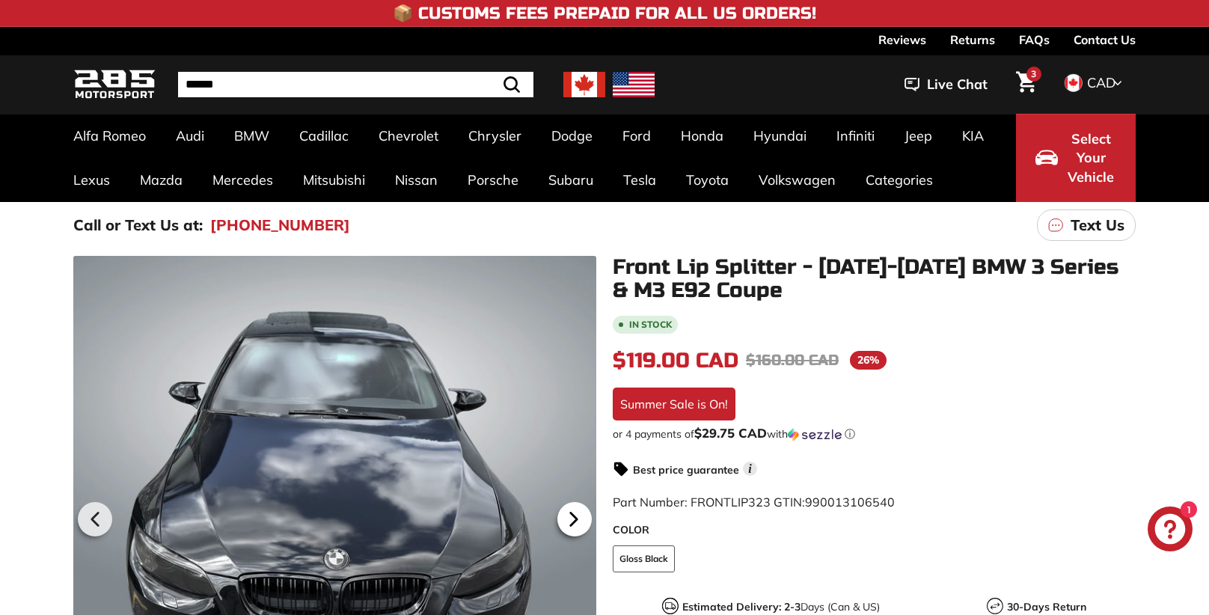
click at [571, 519] on icon at bounding box center [574, 519] width 6 height 13
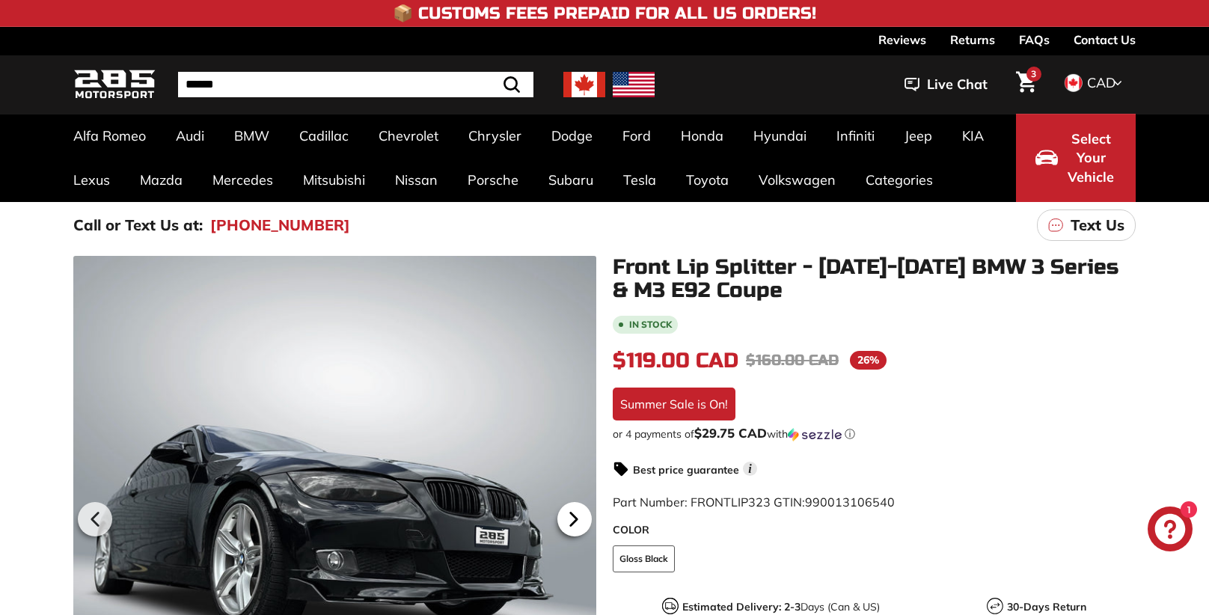
click at [571, 519] on icon at bounding box center [574, 519] width 6 height 13
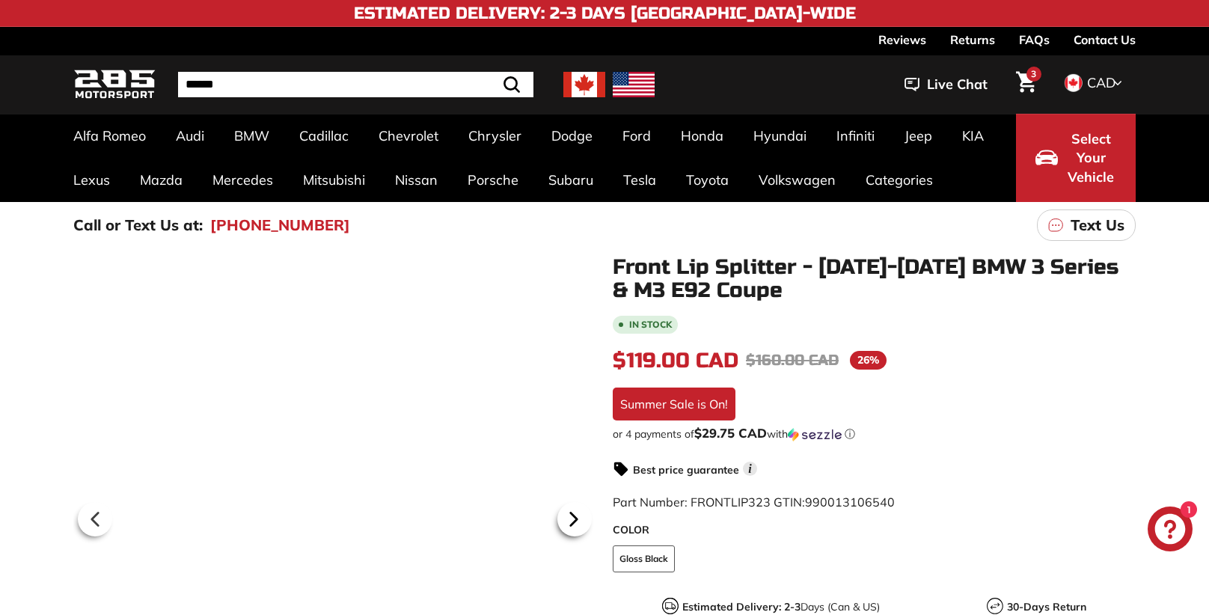
scroll to position [0, 78]
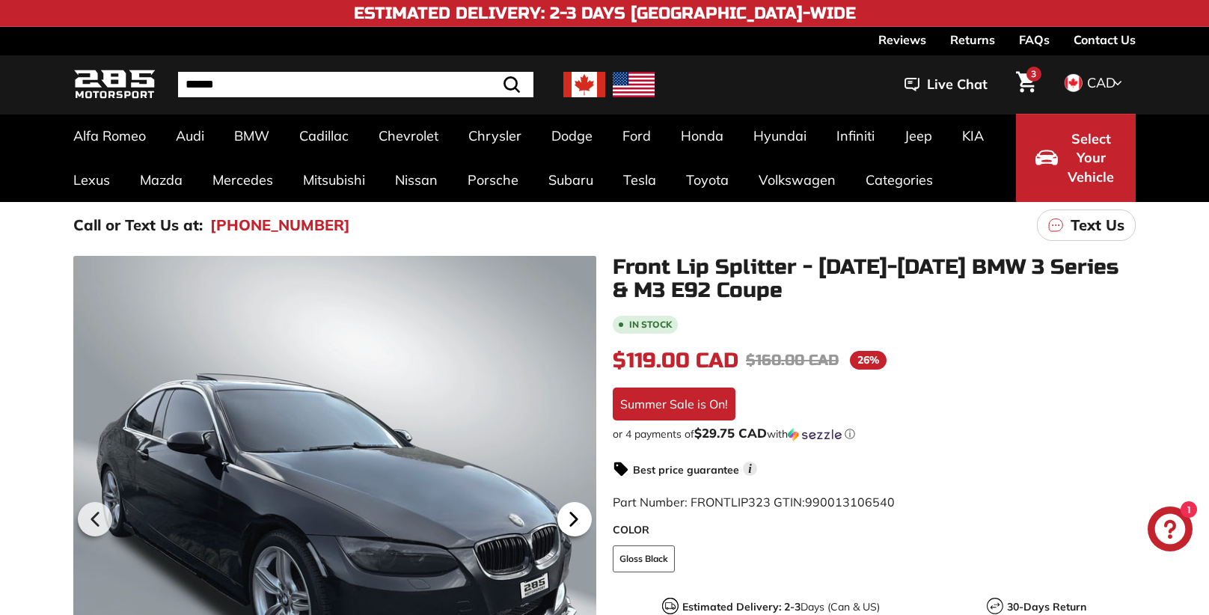
click at [571, 519] on icon at bounding box center [574, 519] width 6 height 13
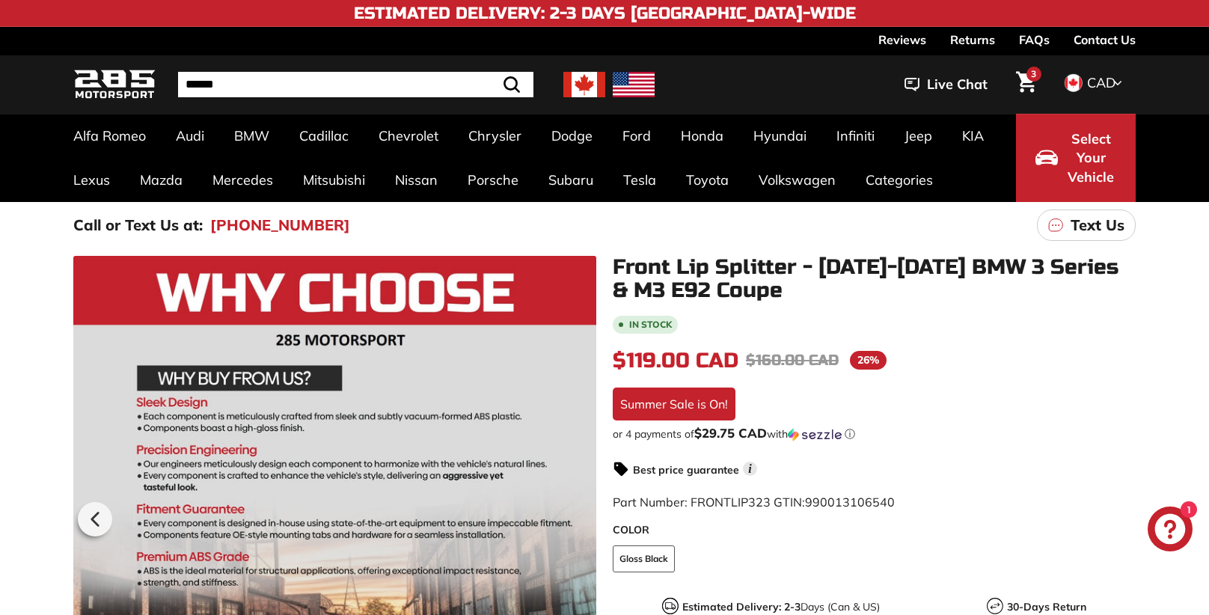
click at [570, 519] on div at bounding box center [334, 517] width 523 height 523
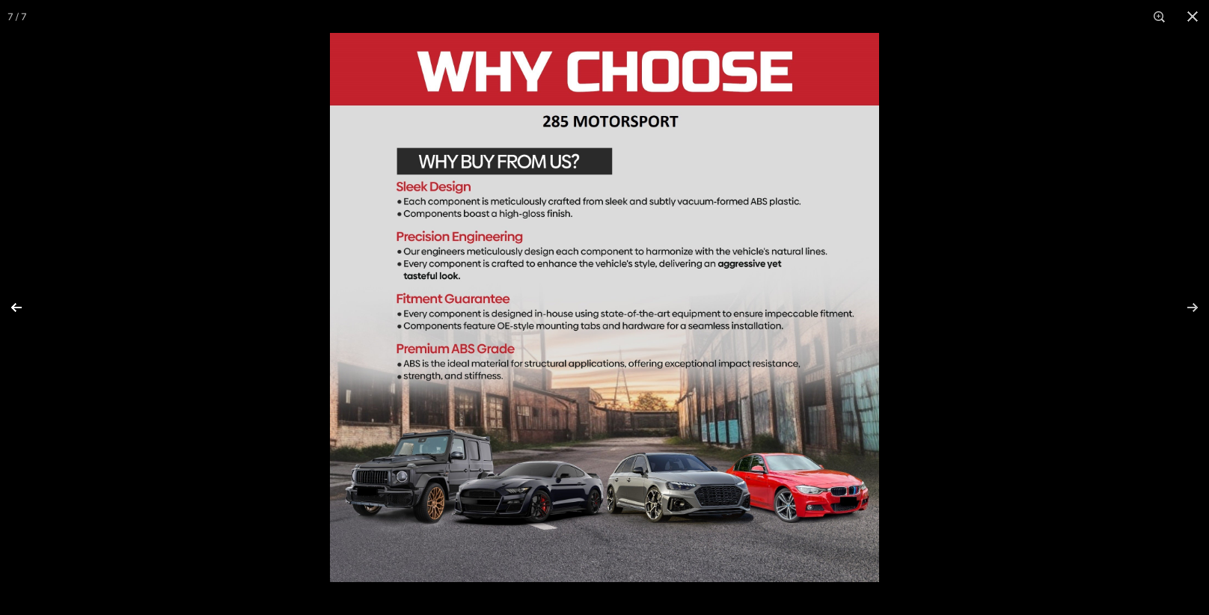
click at [16, 303] on button at bounding box center [26, 307] width 52 height 75
